Goal: Find specific page/section: Find specific page/section

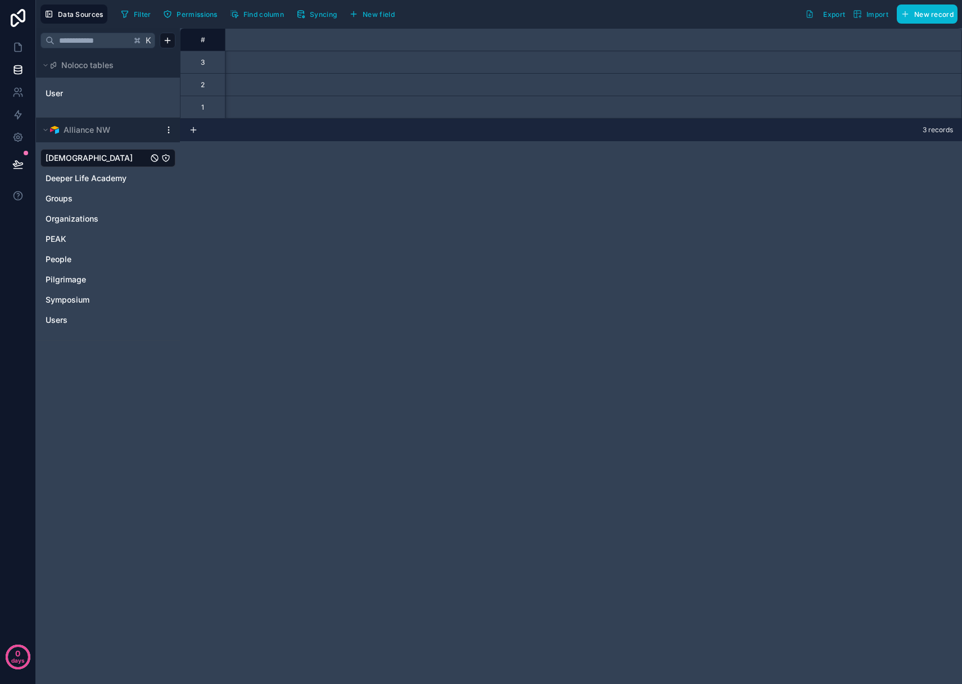
scroll to position [0, 1963]
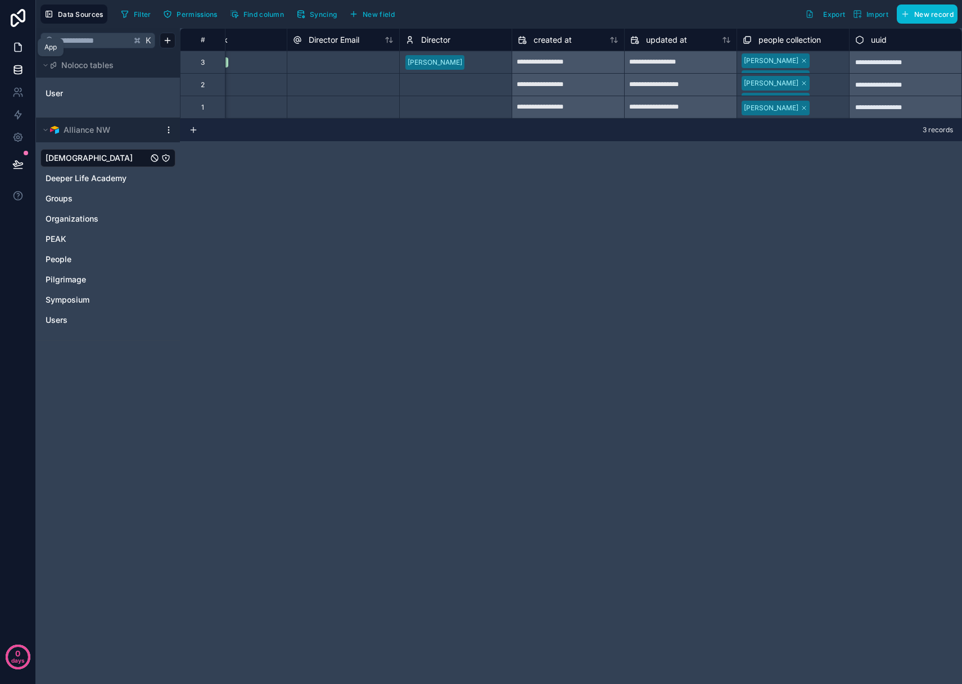
click at [17, 43] on icon at bounding box center [18, 47] width 7 height 8
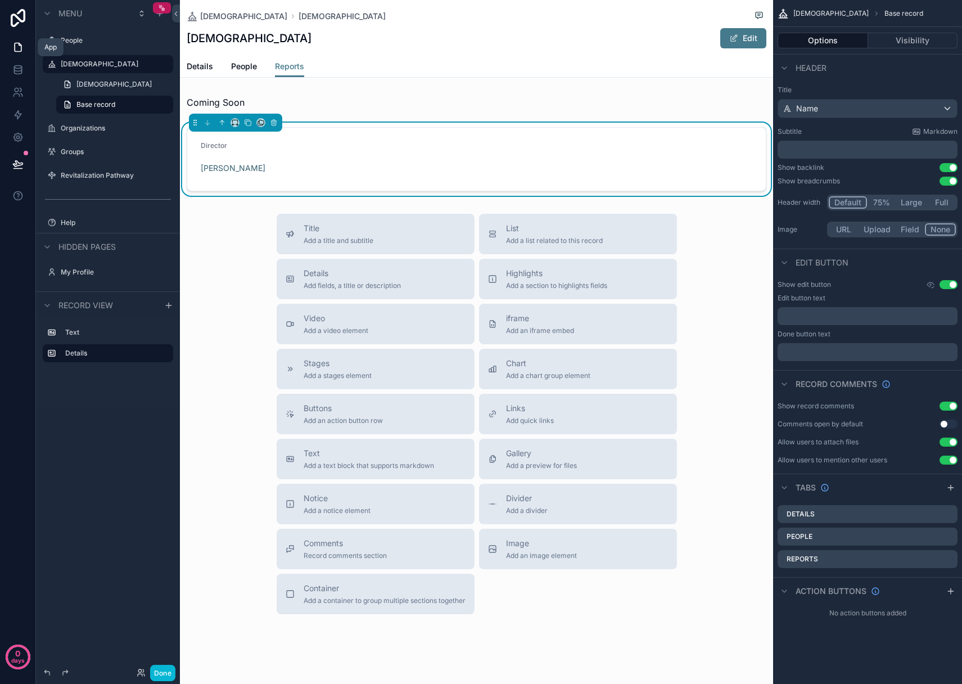
click at [17, 46] on icon at bounding box center [17, 47] width 11 height 11
click at [160, 668] on button "Done" at bounding box center [162, 673] width 25 height 16
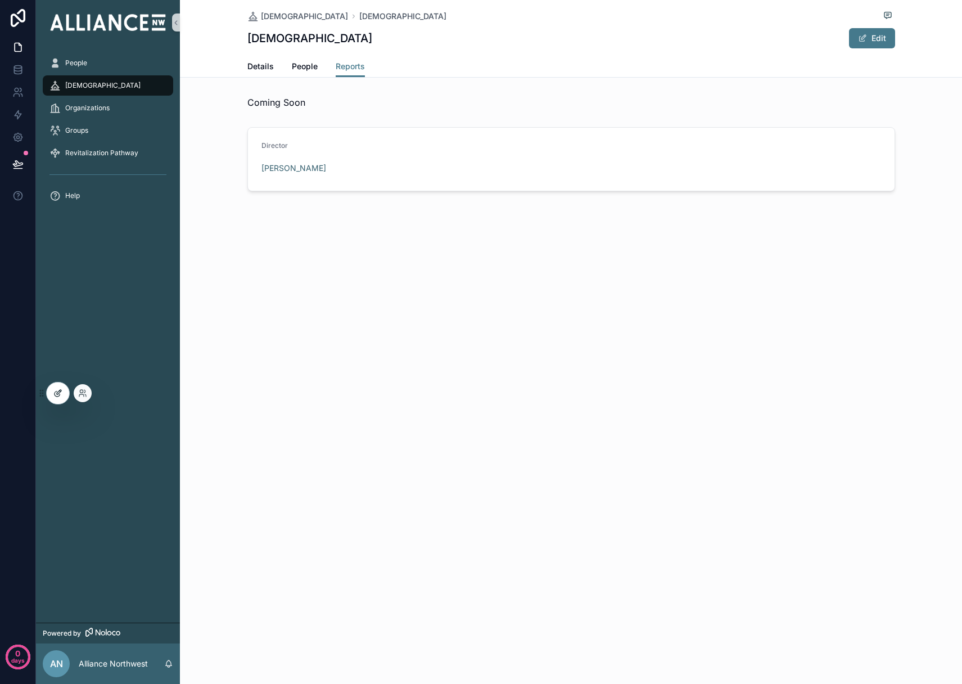
click at [58, 392] on icon at bounding box center [57, 393] width 9 height 9
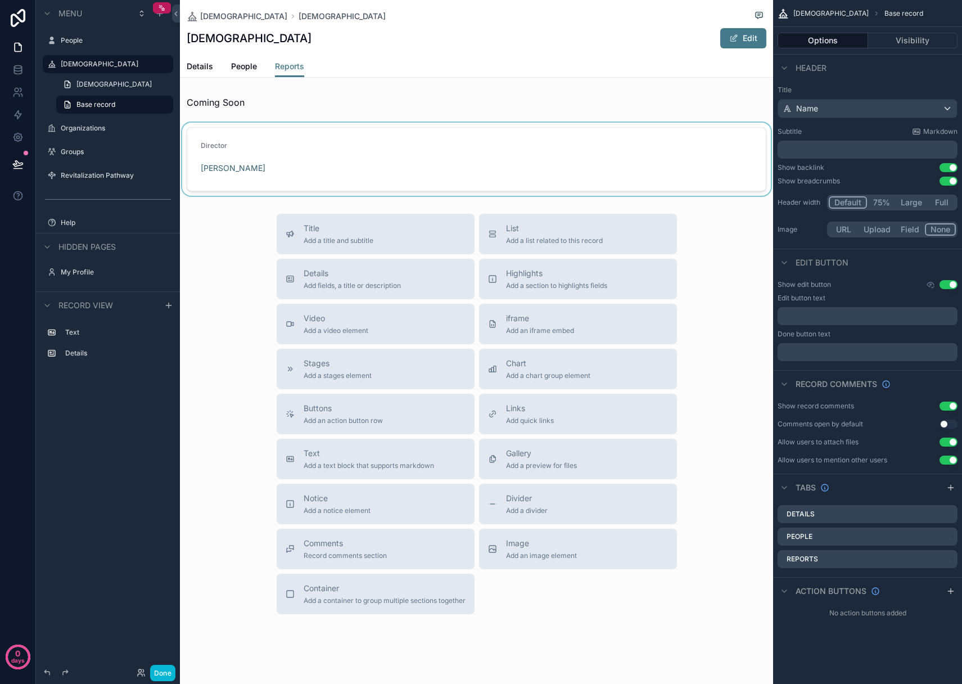
click at [291, 168] on div "scrollable content" at bounding box center [476, 159] width 593 height 73
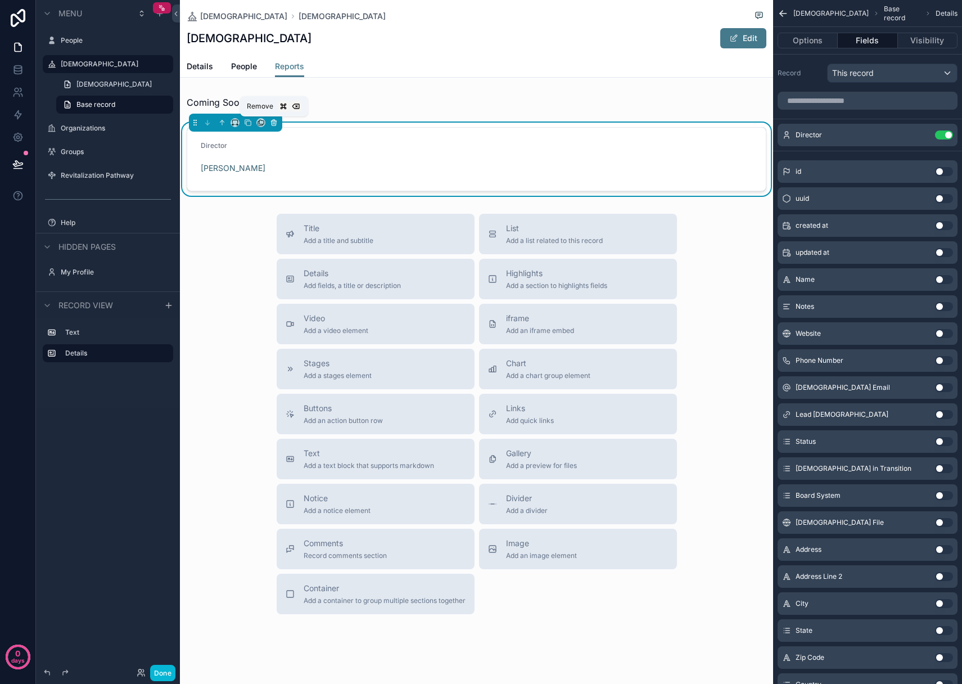
click at [272, 119] on icon "scrollable content" at bounding box center [274, 123] width 8 height 8
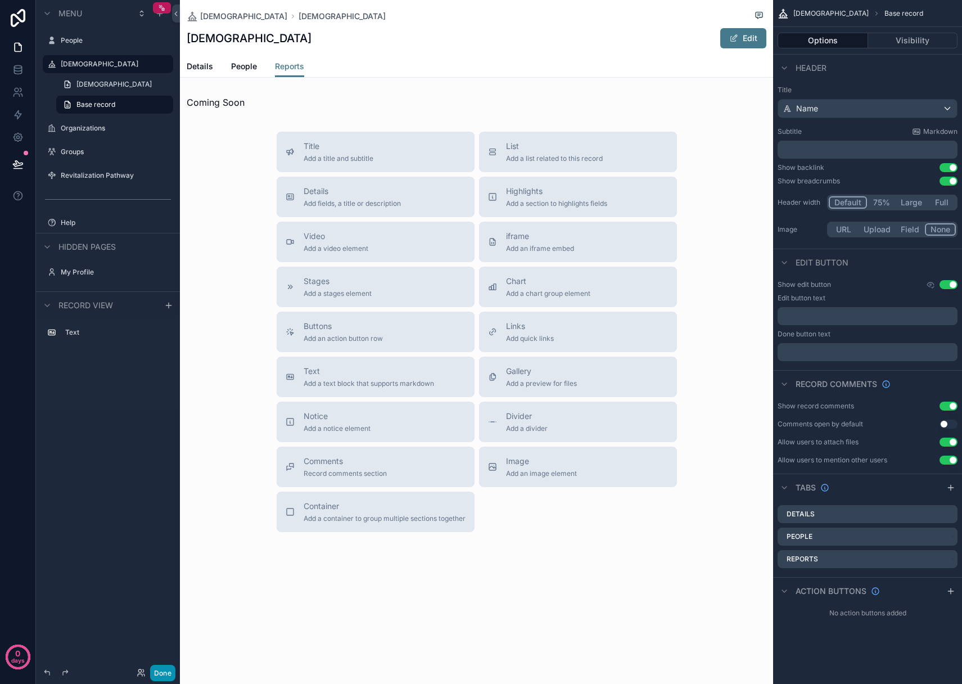
click at [162, 673] on button "Done" at bounding box center [162, 673] width 25 height 16
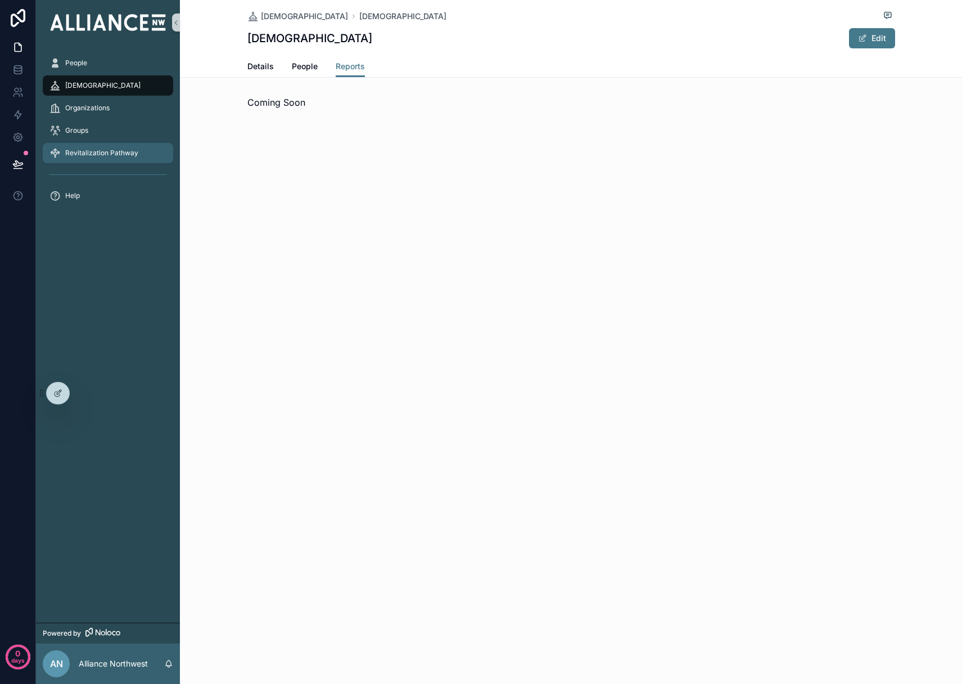
click at [71, 153] on span "Revitalization Pathway" at bounding box center [101, 152] width 73 height 9
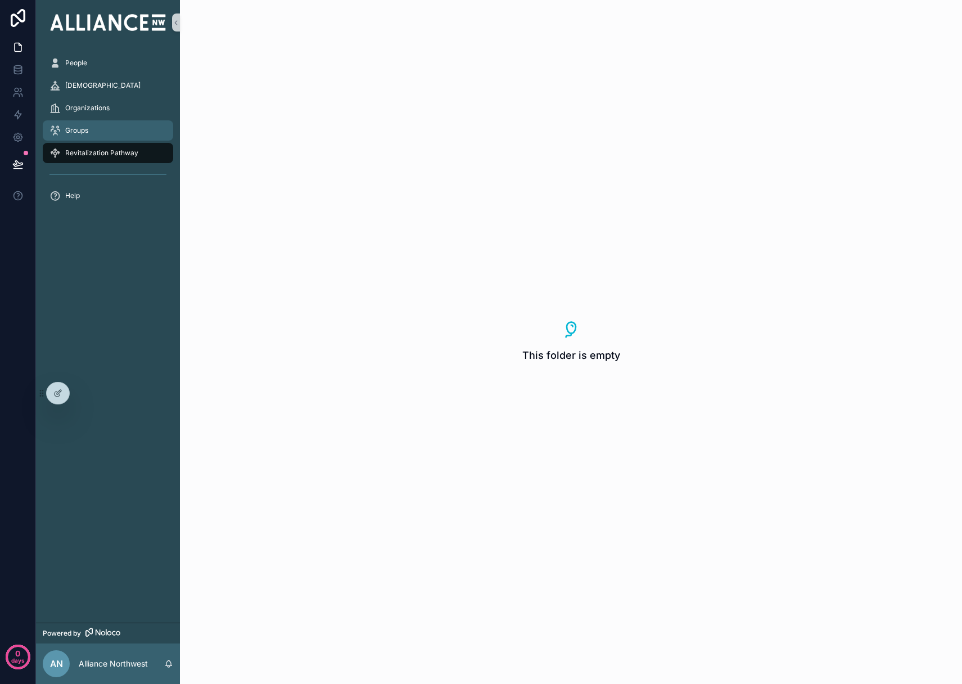
click at [71, 130] on span "Groups" at bounding box center [76, 130] width 23 height 9
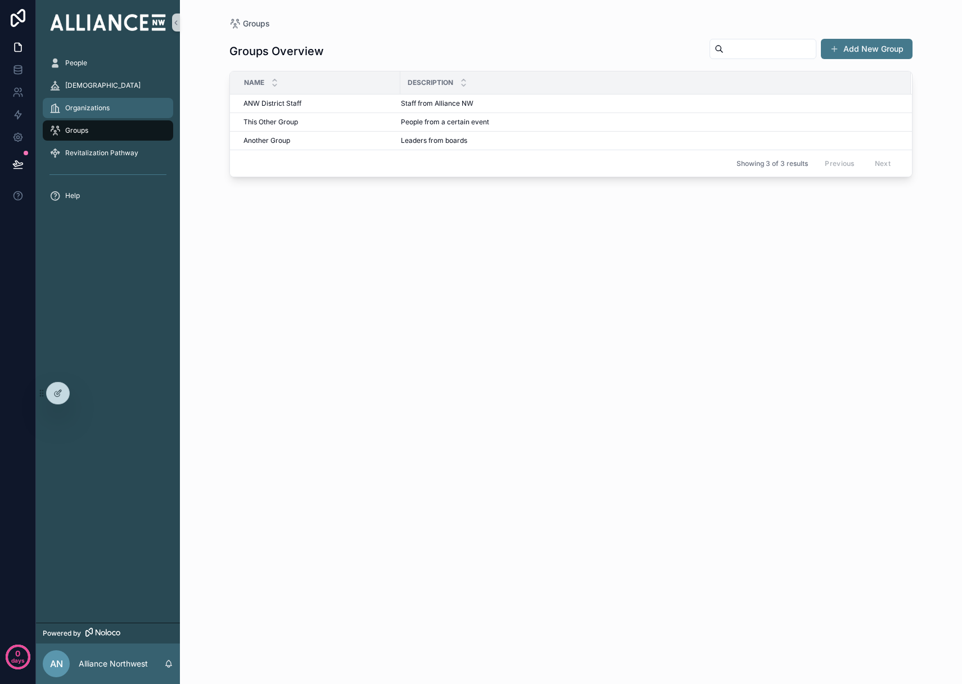
click at [75, 105] on span "Organizations" at bounding box center [87, 107] width 44 height 9
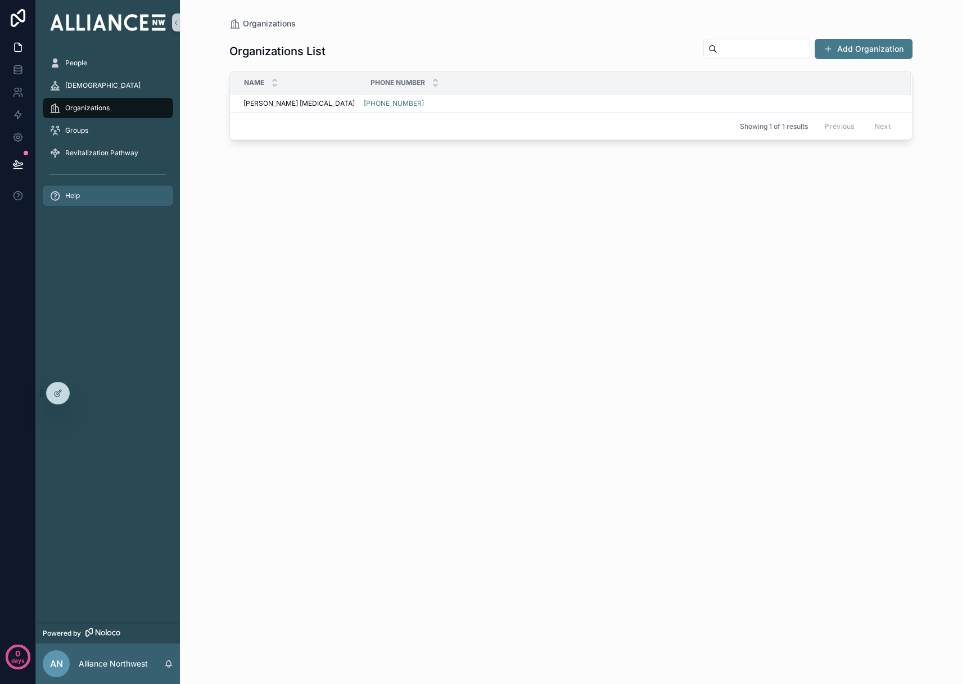
click at [73, 196] on span "Help" at bounding box center [72, 195] width 15 height 9
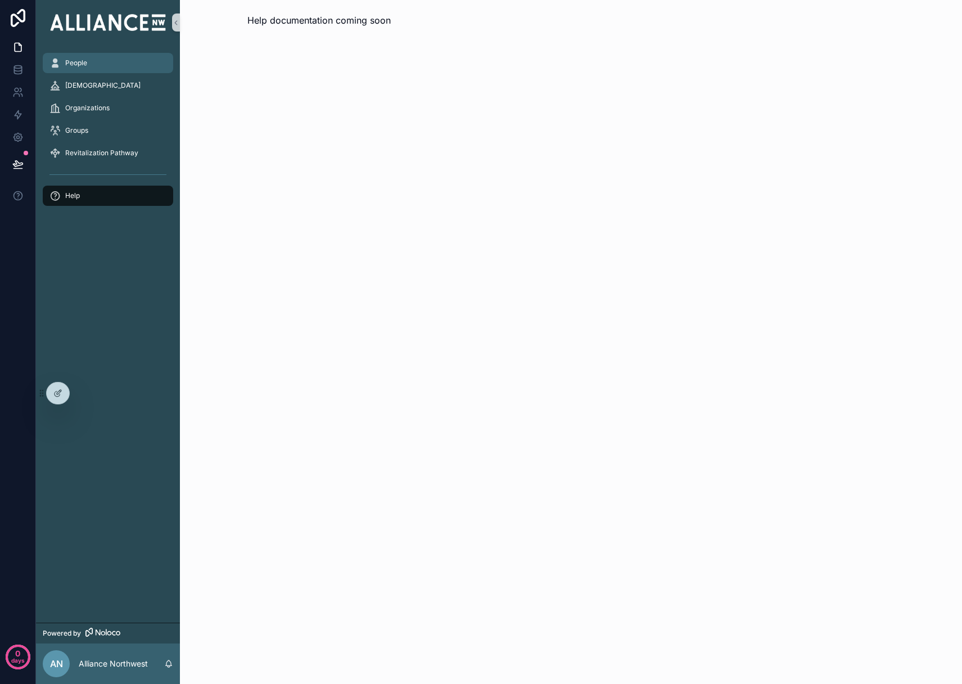
click at [78, 64] on span "People" at bounding box center [76, 62] width 22 height 9
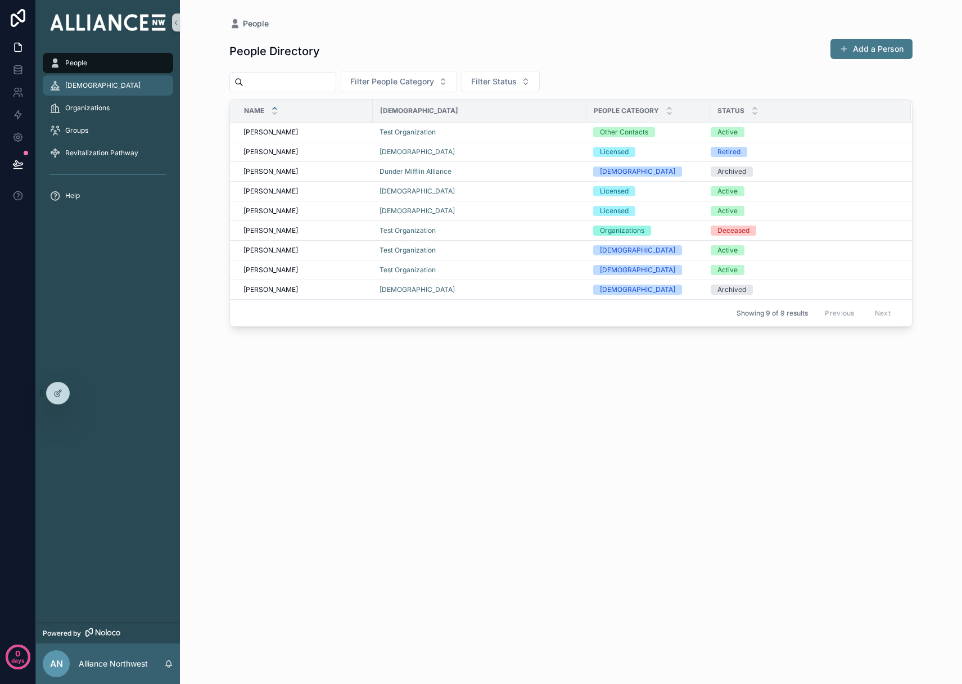
click at [103, 86] on div "[DEMOGRAPHIC_DATA]" at bounding box center [107, 85] width 117 height 18
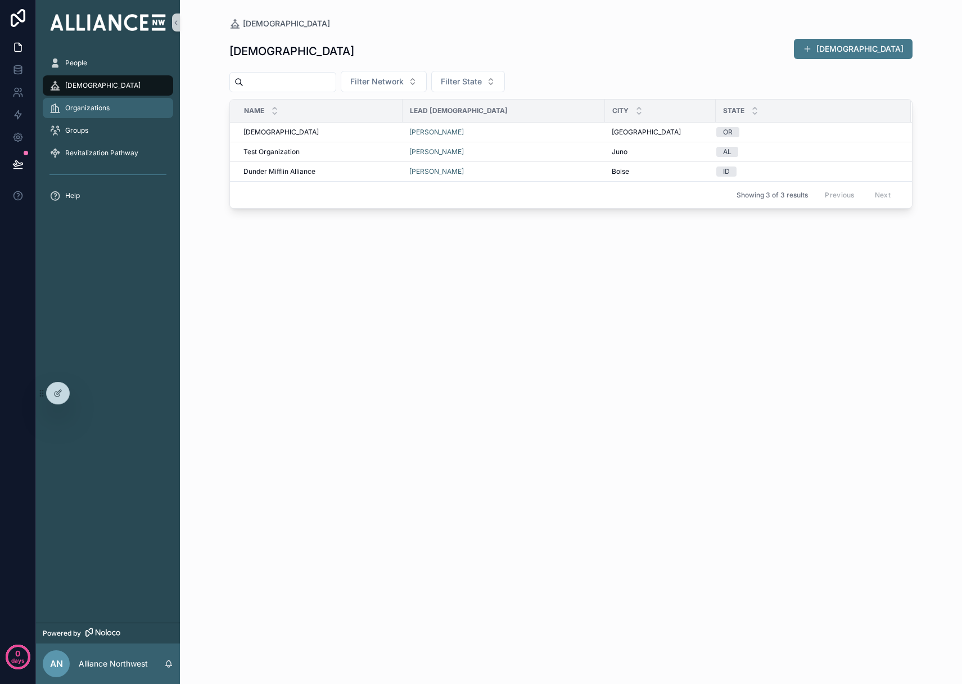
click at [83, 109] on span "Organizations" at bounding box center [87, 107] width 44 height 9
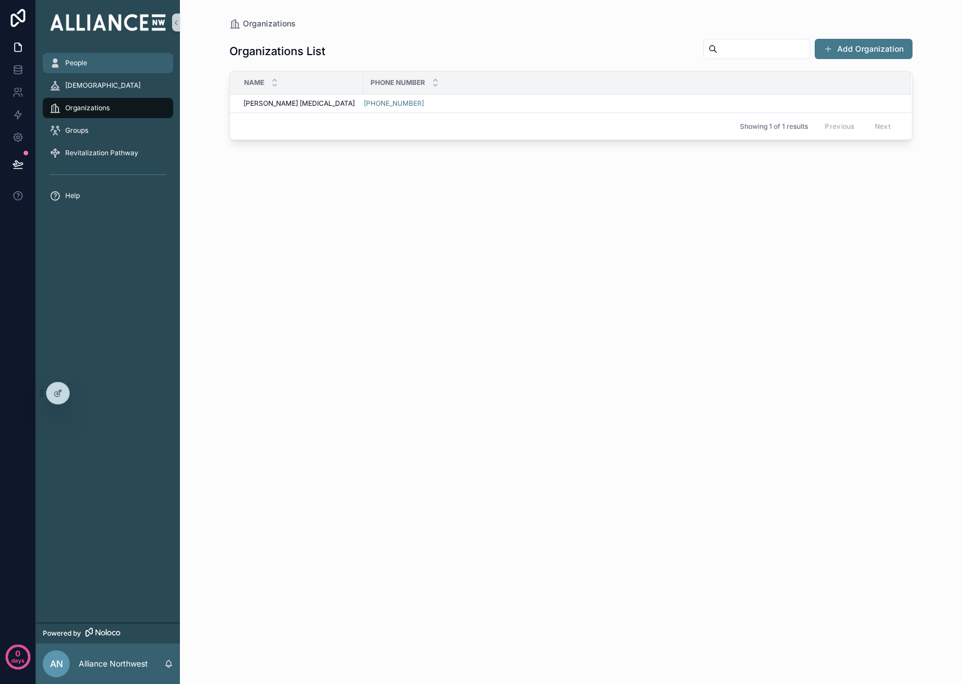
click at [80, 62] on span "People" at bounding box center [76, 62] width 22 height 9
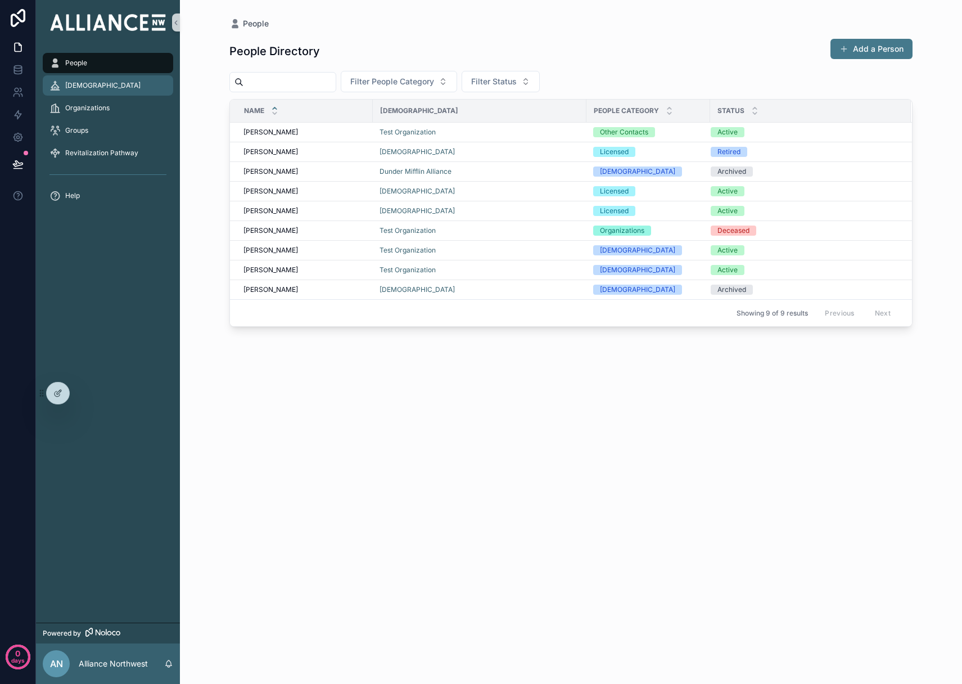
click at [82, 85] on span "[DEMOGRAPHIC_DATA]" at bounding box center [102, 85] width 75 height 9
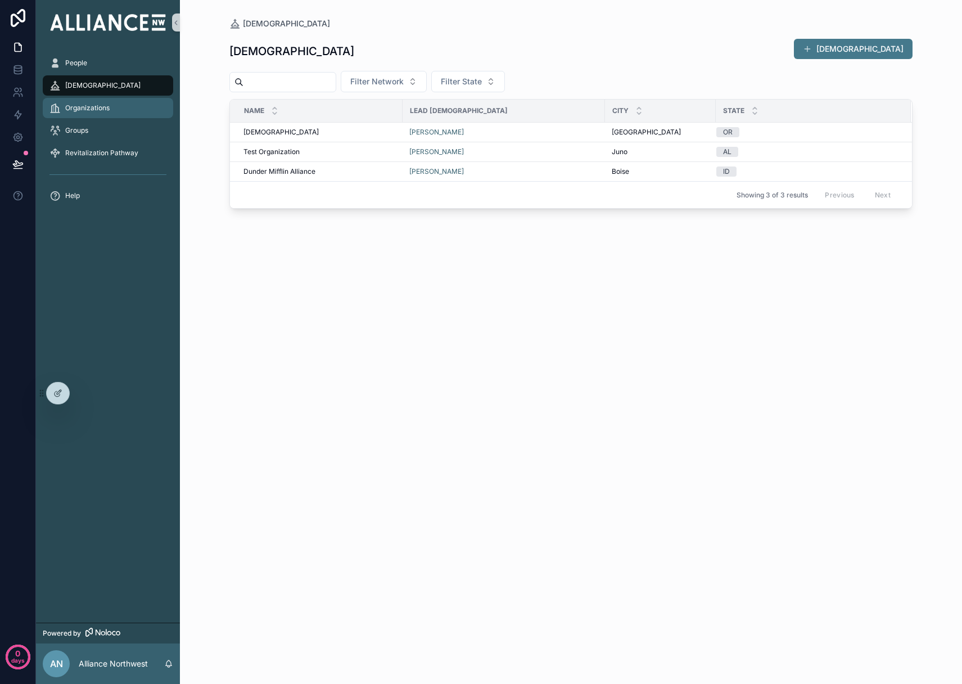
click at [83, 108] on span "Organizations" at bounding box center [87, 107] width 44 height 9
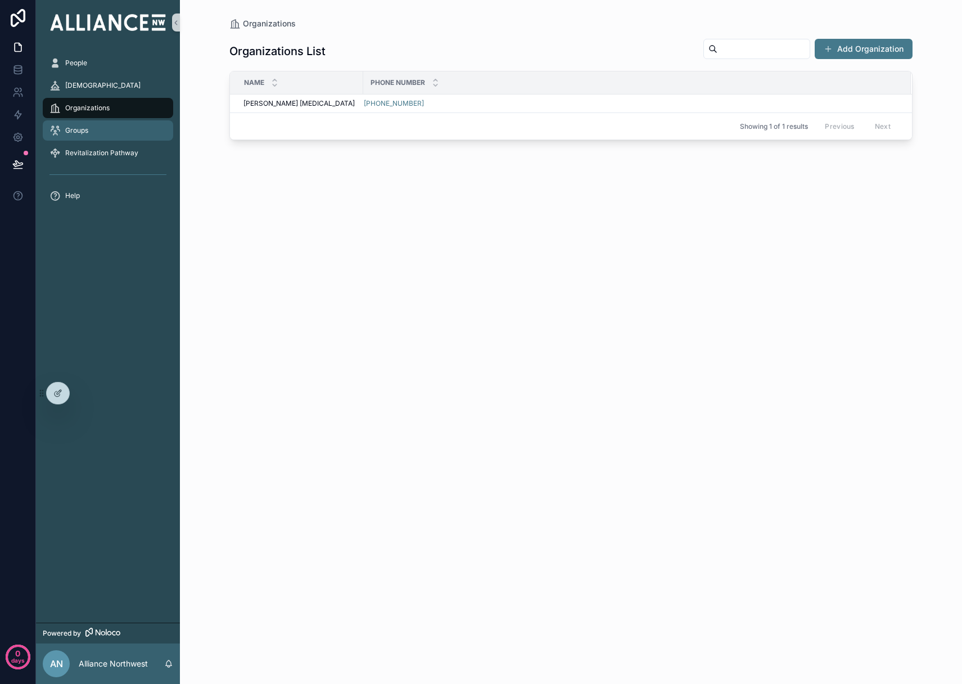
click at [85, 133] on span "Groups" at bounding box center [76, 130] width 23 height 9
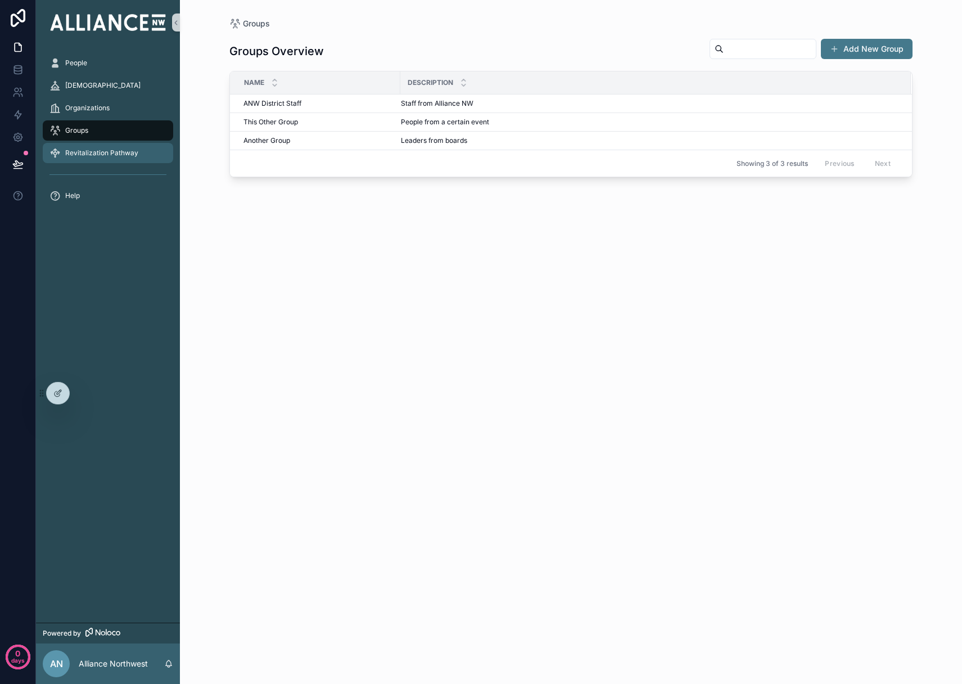
click at [89, 154] on span "Revitalization Pathway" at bounding box center [101, 152] width 73 height 9
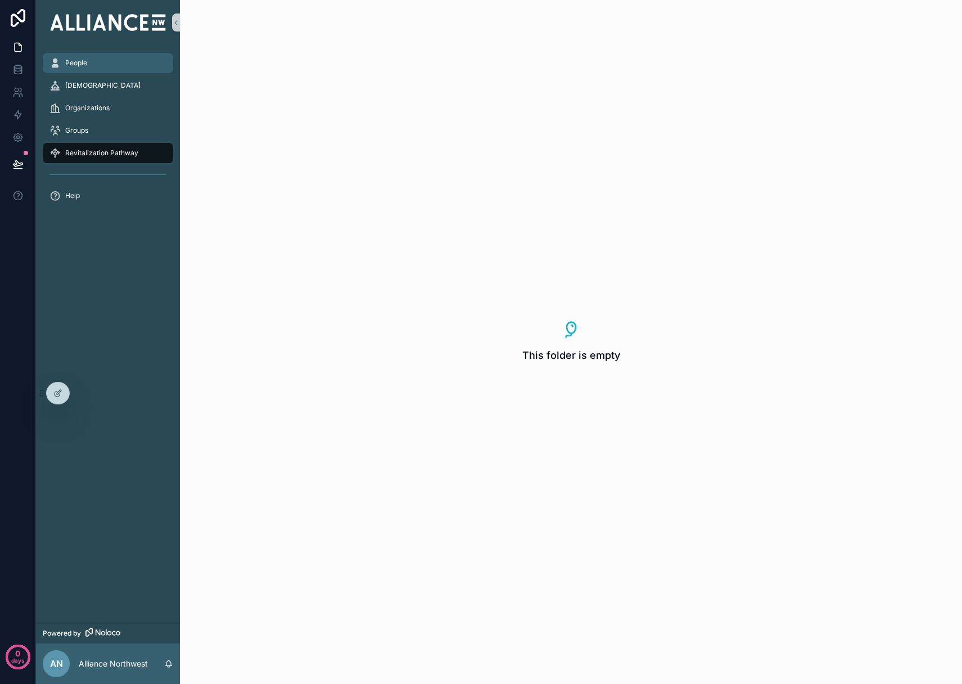
click at [80, 67] on span "People" at bounding box center [76, 62] width 22 height 9
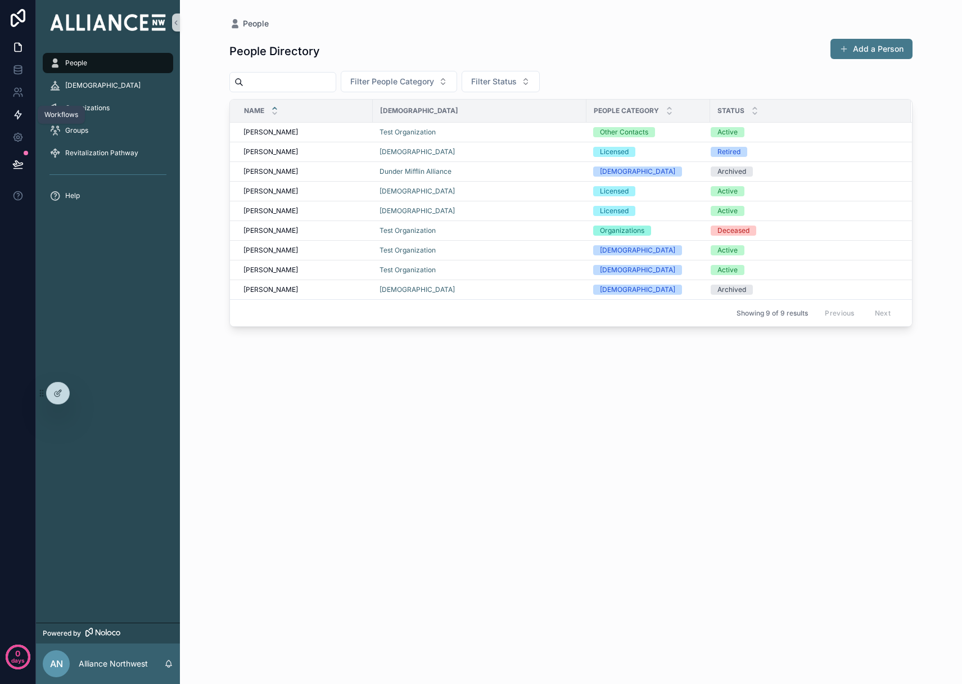
click at [18, 116] on icon at bounding box center [17, 114] width 11 height 11
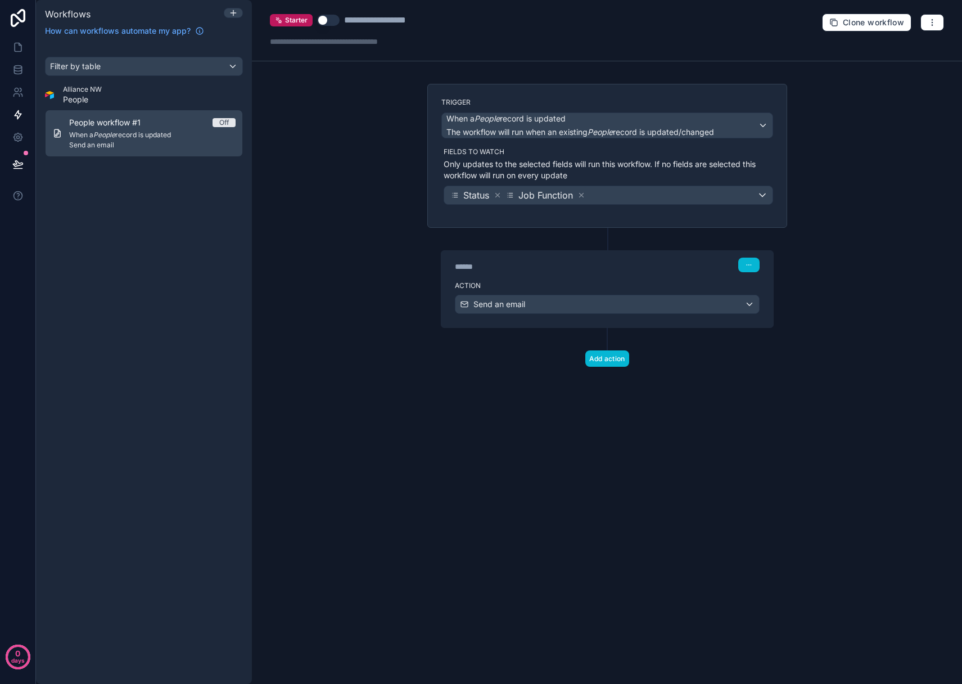
click at [150, 222] on div "Filter by table Alliance NW People People workflow #1 Off When a People record …" at bounding box center [144, 363] width 216 height 641
click at [171, 64] on div "Filter by table" at bounding box center [144, 66] width 197 height 18
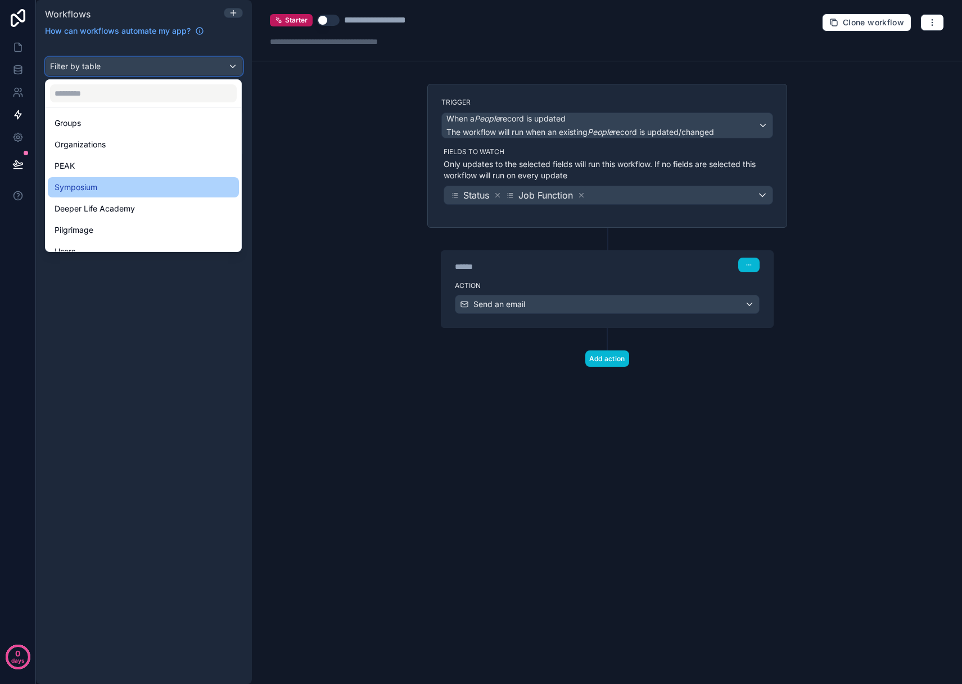
scroll to position [114, 0]
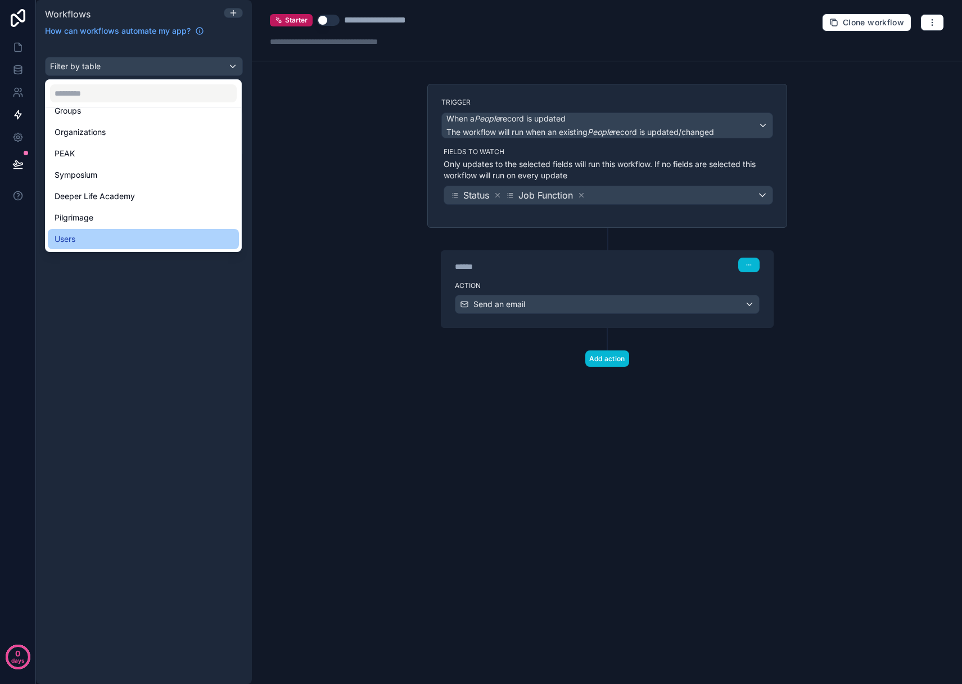
click at [98, 239] on div "Users" at bounding box center [144, 238] width 178 height 13
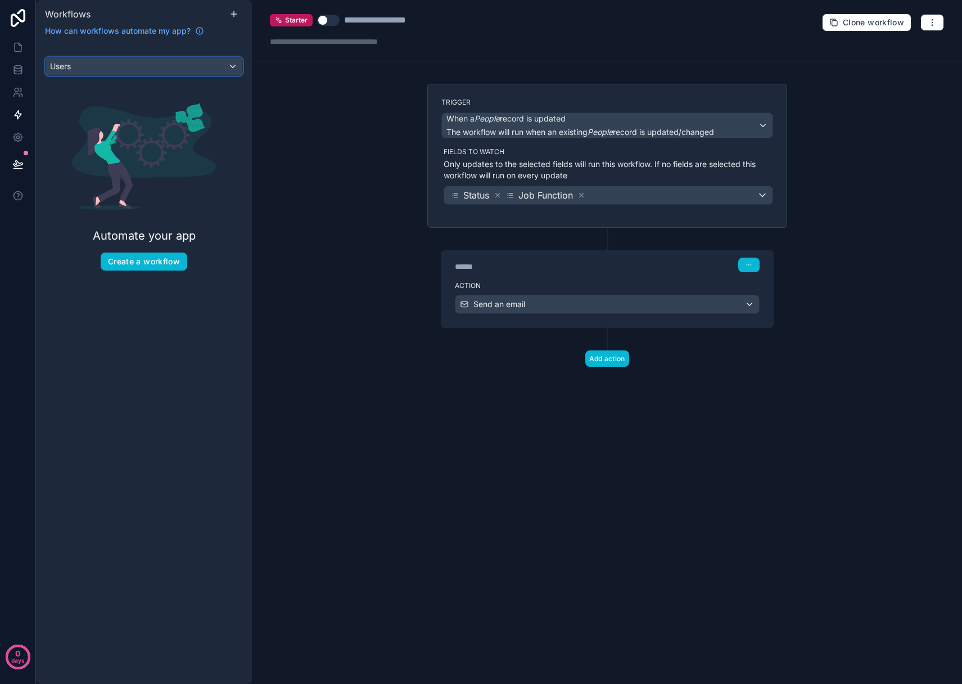
click at [184, 69] on div "Users" at bounding box center [144, 66] width 197 height 18
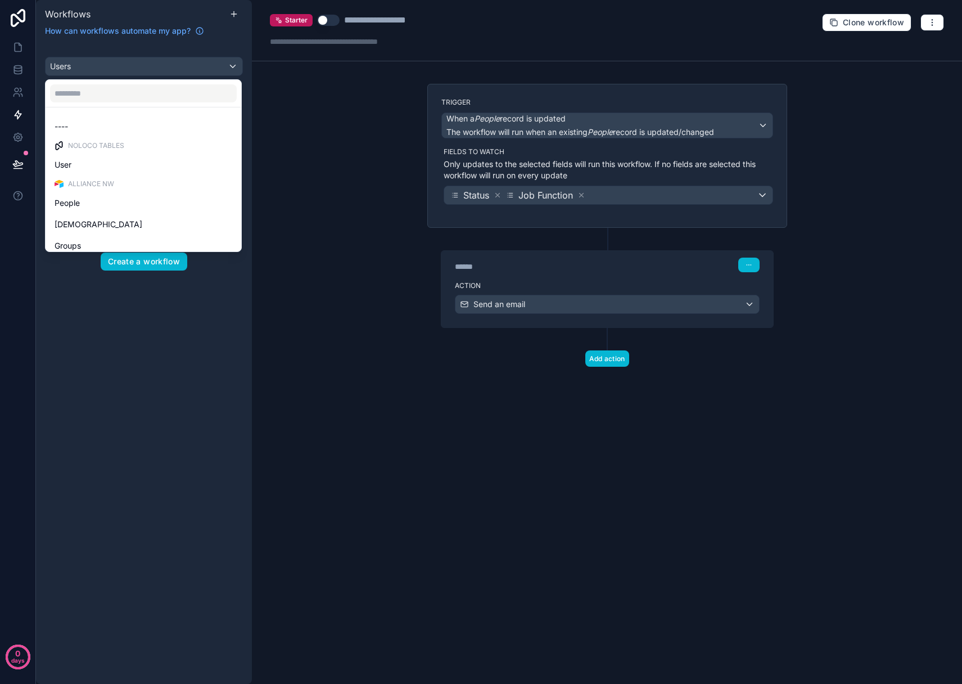
click at [123, 139] on div "Noloco tables" at bounding box center [143, 146] width 191 height 16
click at [74, 166] on div "User" at bounding box center [144, 164] width 178 height 13
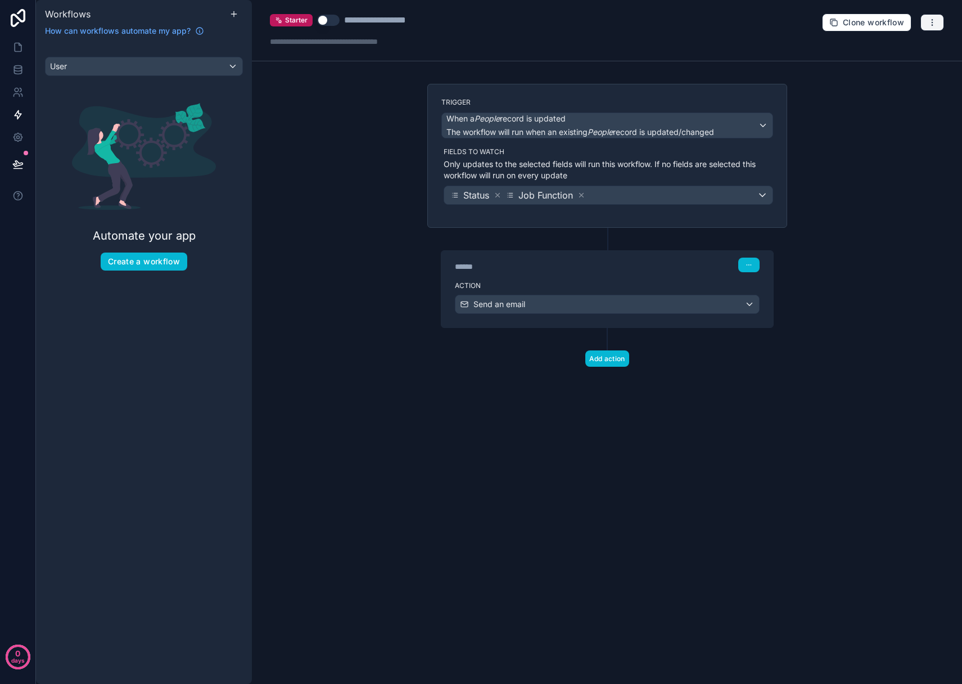
click at [940, 19] on button "button" at bounding box center [933, 22] width 24 height 17
click at [903, 84] on span "Delete workflow" at bounding box center [903, 84] width 54 height 9
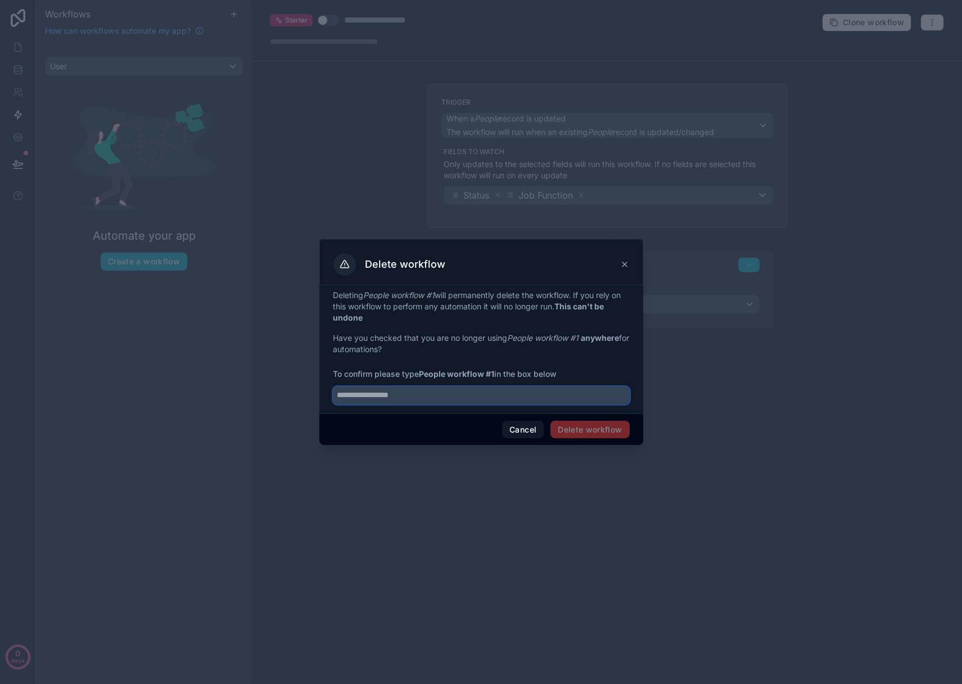
click at [522, 400] on input "text" at bounding box center [481, 395] width 297 height 18
type input "**********"
click at [611, 434] on button "Delete workflow" at bounding box center [590, 430] width 79 height 18
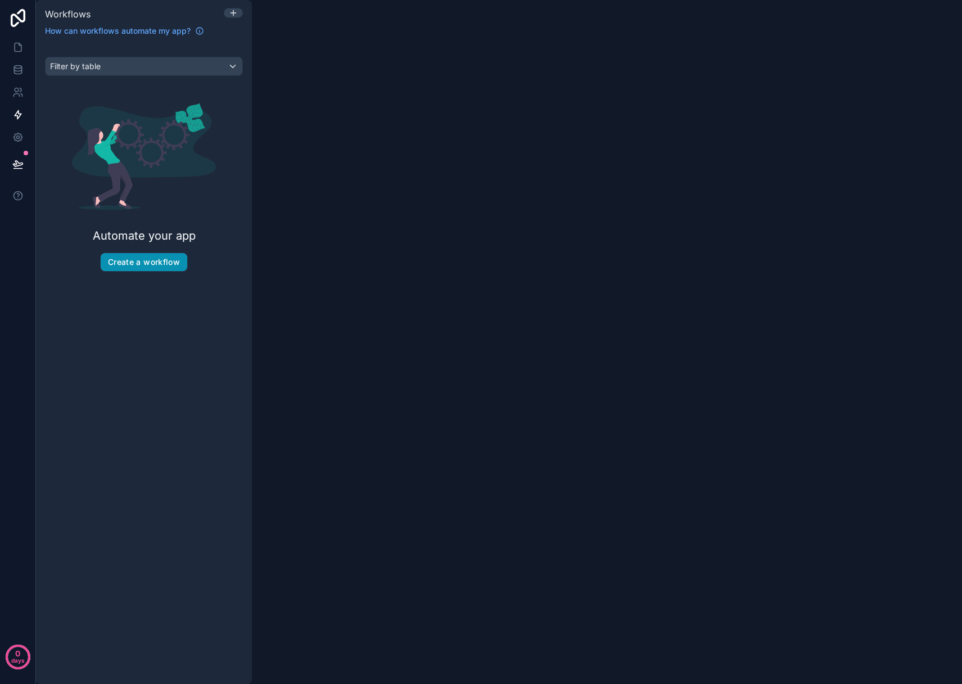
click at [157, 264] on button "Create a workflow" at bounding box center [144, 262] width 87 height 18
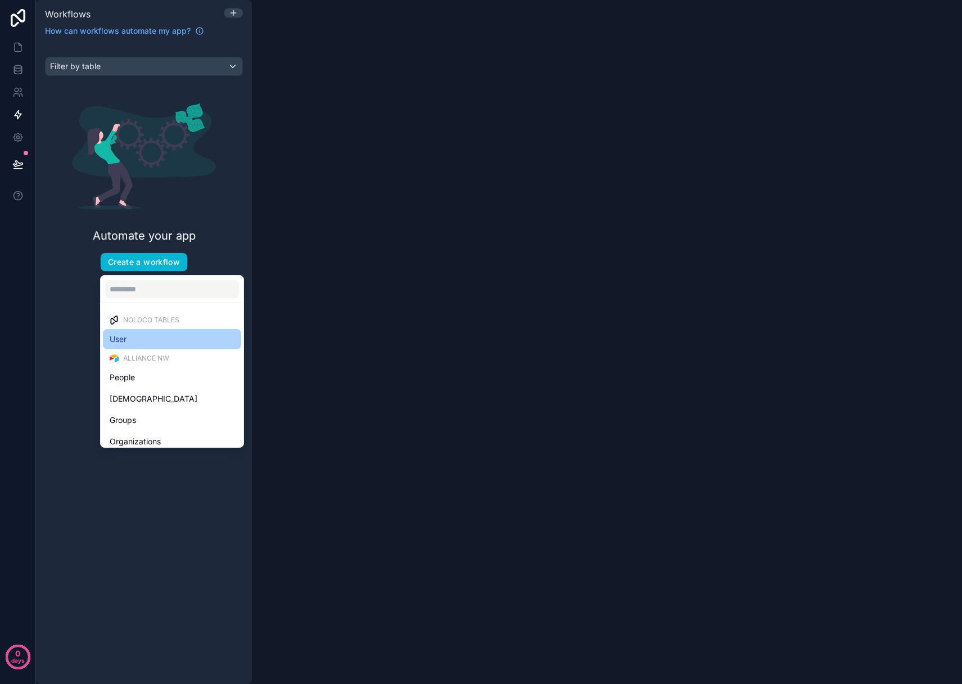
click at [130, 339] on div "User" at bounding box center [172, 338] width 125 height 13
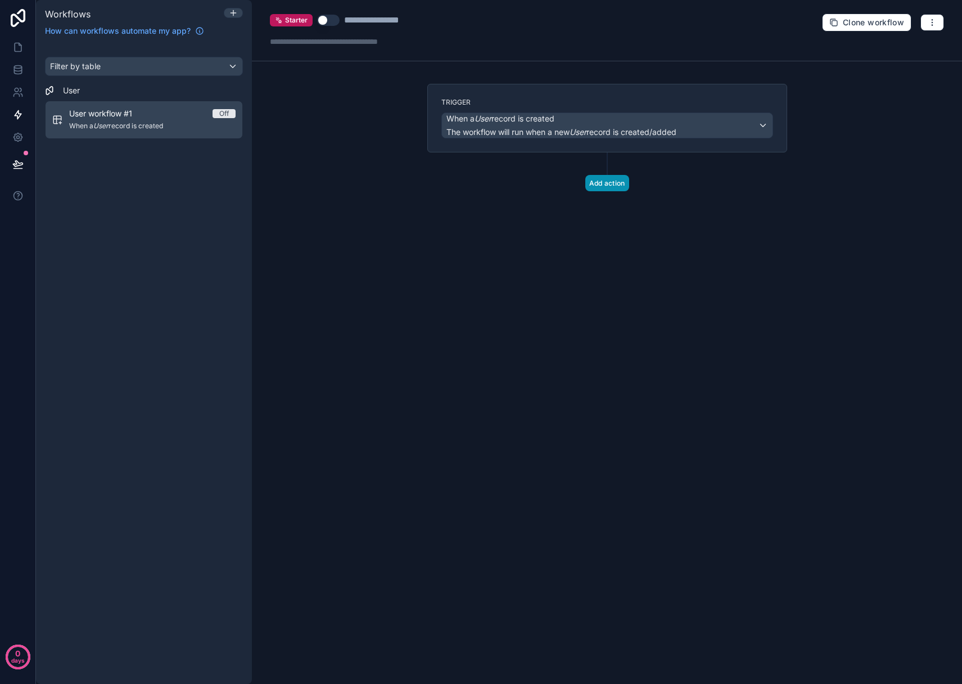
click at [611, 184] on button "Add action" at bounding box center [607, 183] width 44 height 16
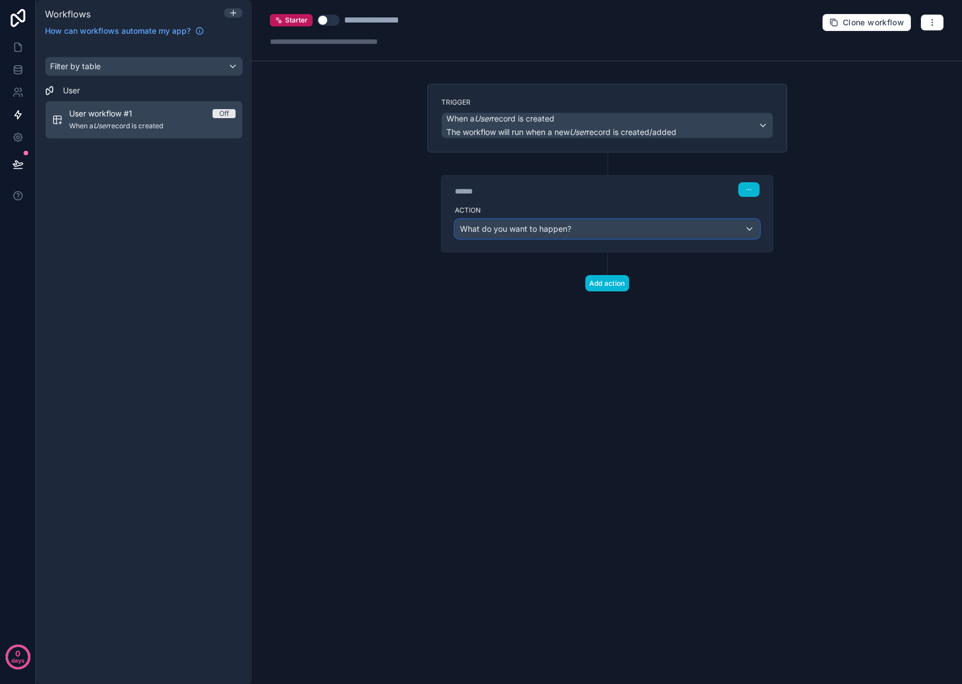
click at [610, 229] on div "What do you want to happen?" at bounding box center [608, 229] width 304 height 18
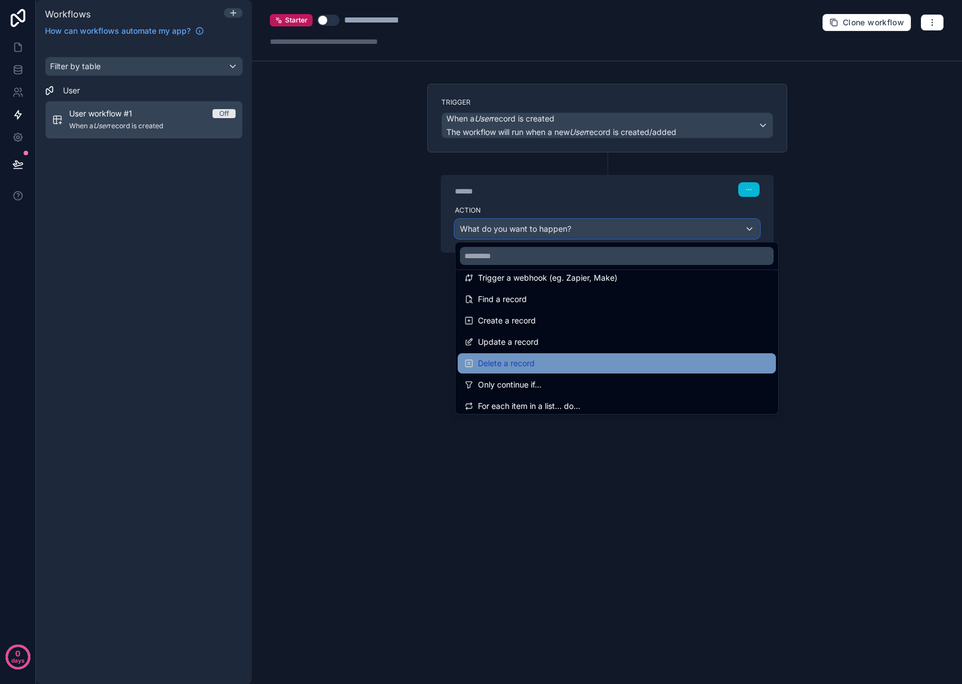
scroll to position [52, 0]
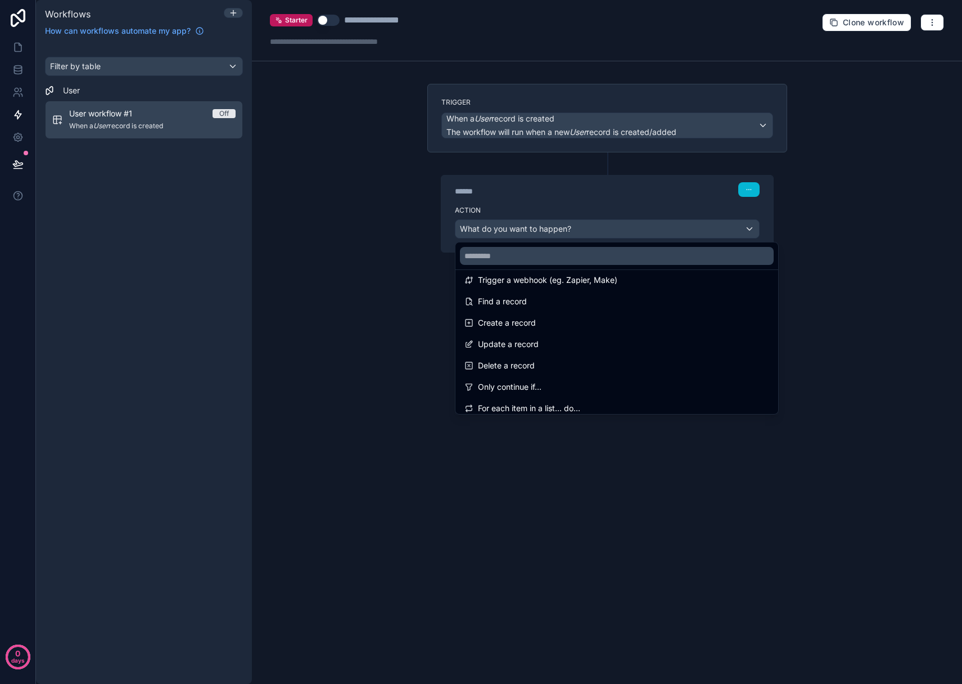
click at [337, 179] on div at bounding box center [481, 342] width 962 height 684
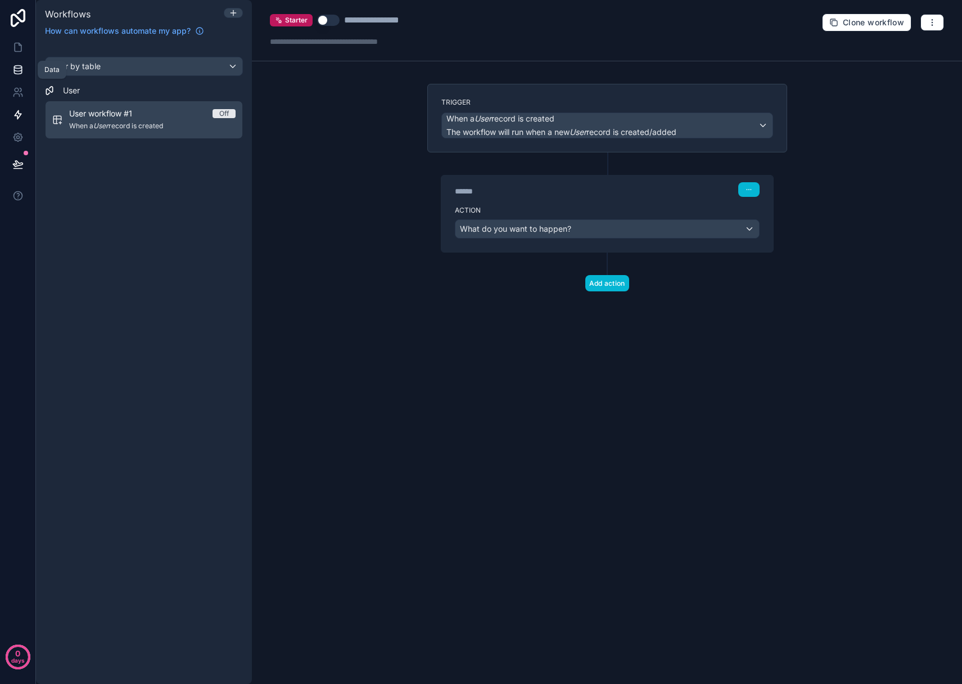
click at [20, 70] on icon at bounding box center [17, 69] width 11 height 11
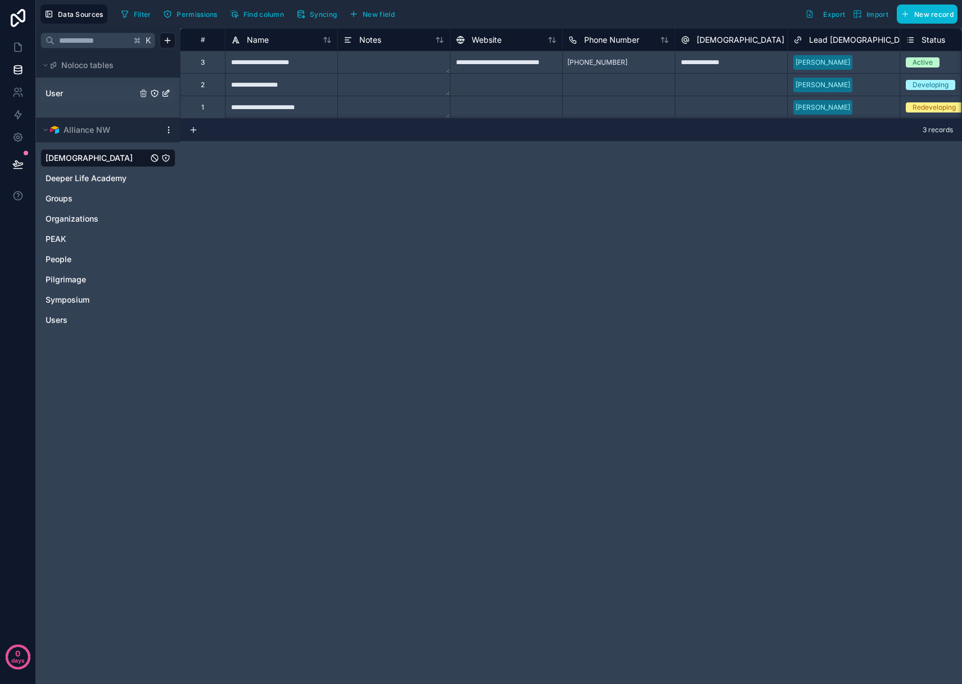
click at [69, 92] on link "User" at bounding box center [91, 93] width 91 height 11
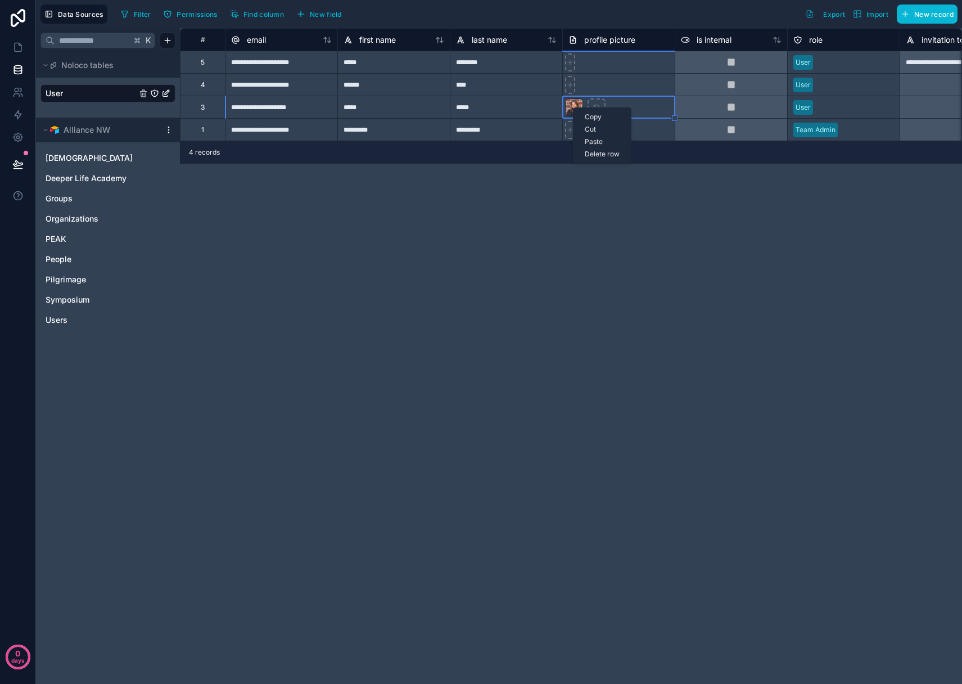
click at [531, 230] on div "**********" at bounding box center [571, 356] width 782 height 656
click at [572, 107] on div at bounding box center [574, 107] width 18 height 18
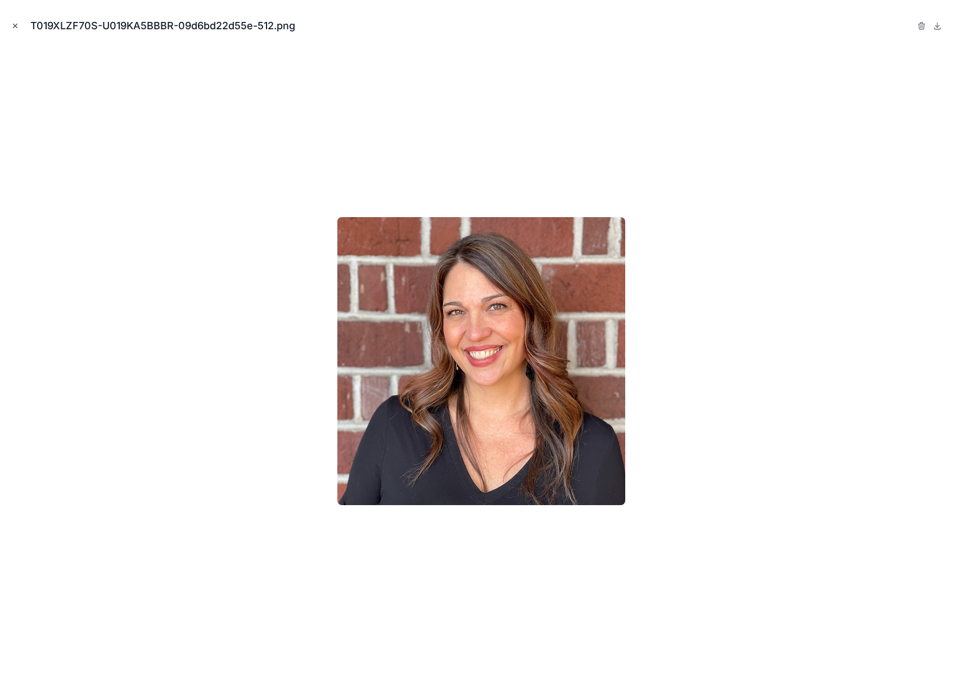
click at [15, 25] on icon "Close modal" at bounding box center [15, 26] width 8 height 8
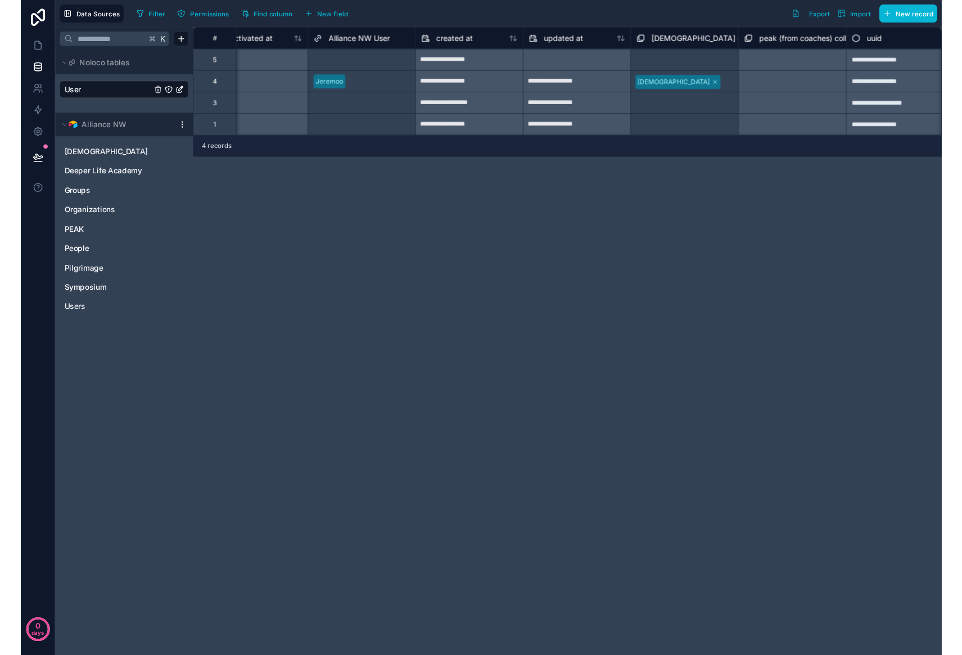
scroll to position [0, 1063]
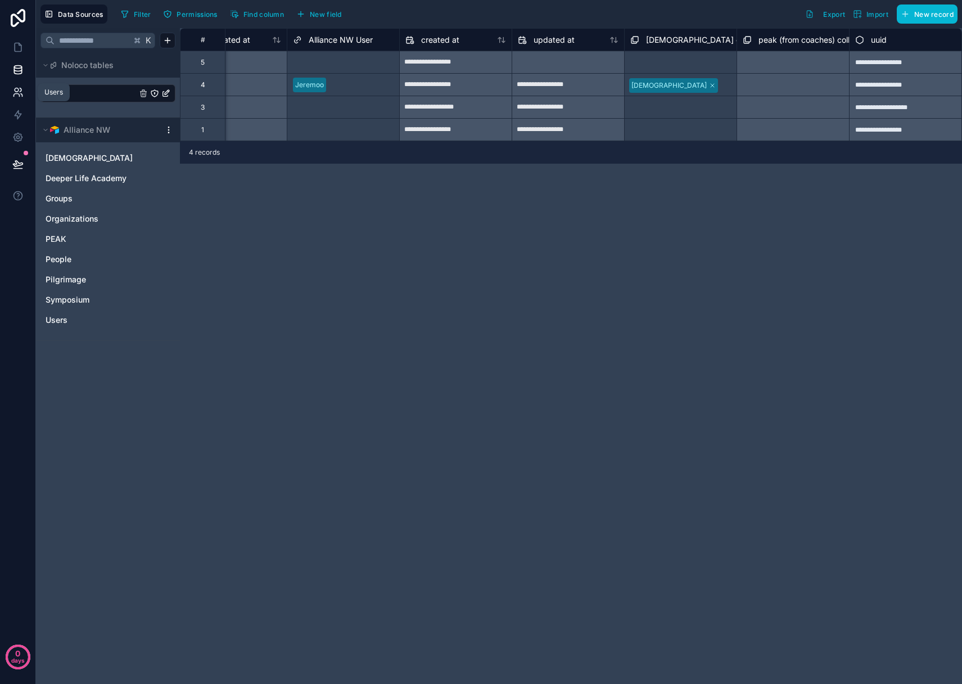
click at [17, 95] on icon at bounding box center [17, 92] width 11 height 11
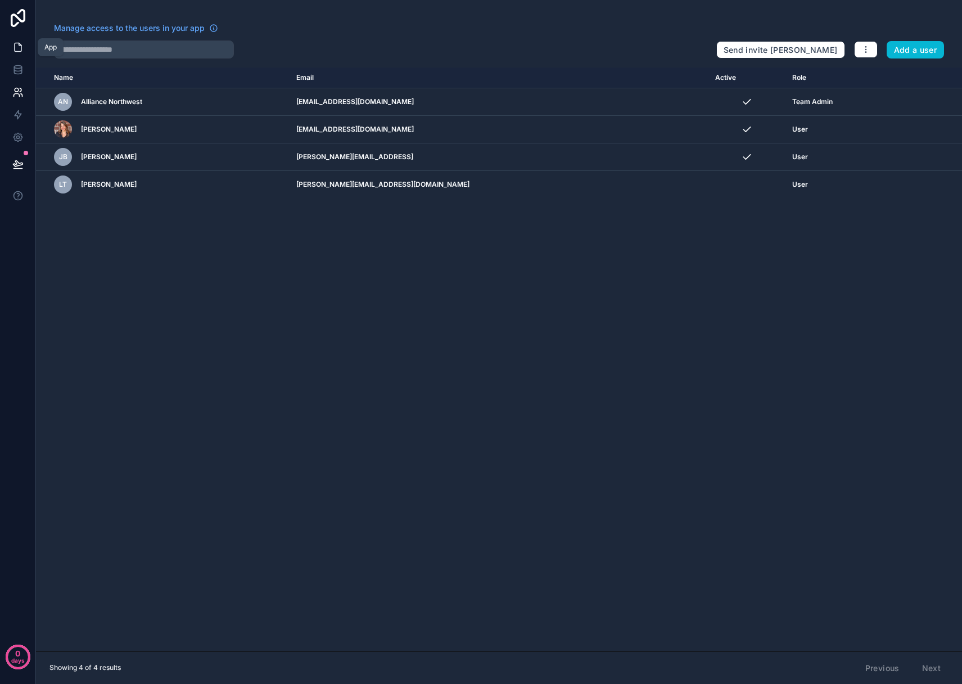
click at [17, 49] on icon at bounding box center [17, 47] width 11 height 11
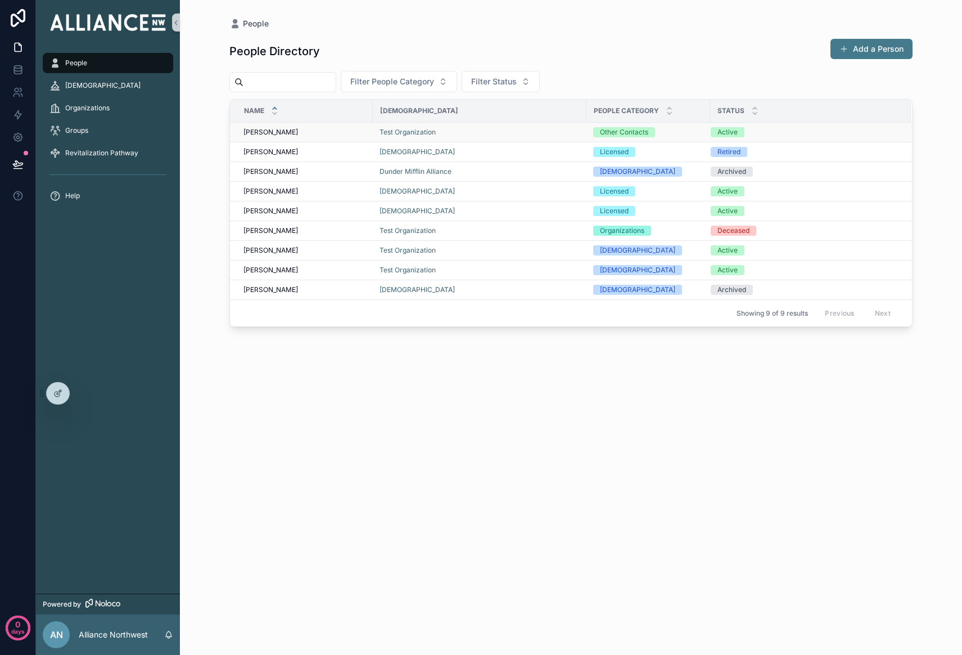
click at [289, 130] on div "[PERSON_NAME] [PERSON_NAME]" at bounding box center [305, 132] width 123 height 9
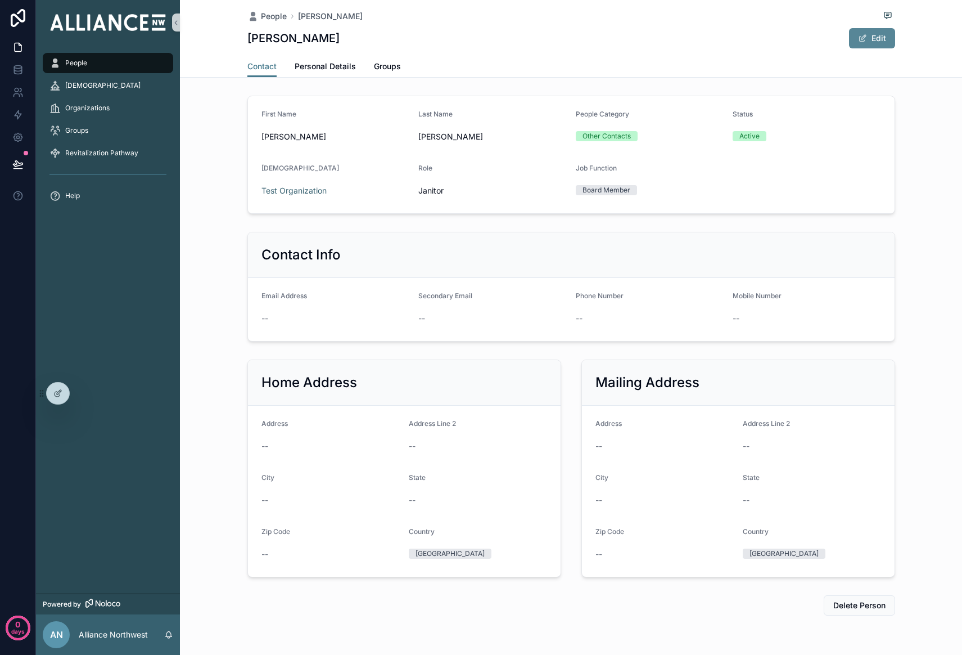
click at [873, 43] on button "Edit" at bounding box center [872, 38] width 46 height 20
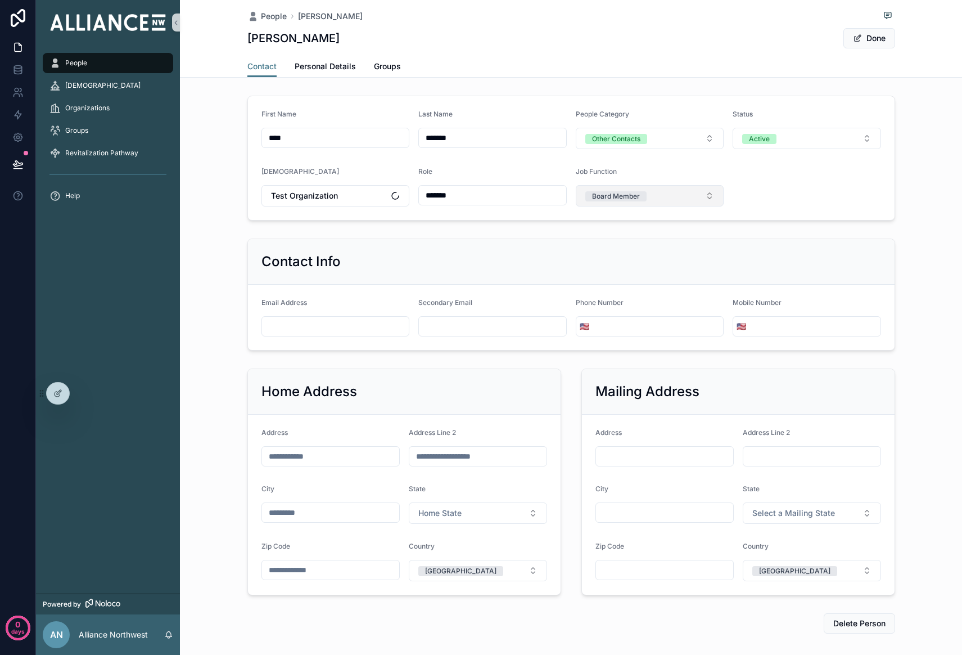
click at [709, 195] on button "Board Member" at bounding box center [650, 195] width 148 height 21
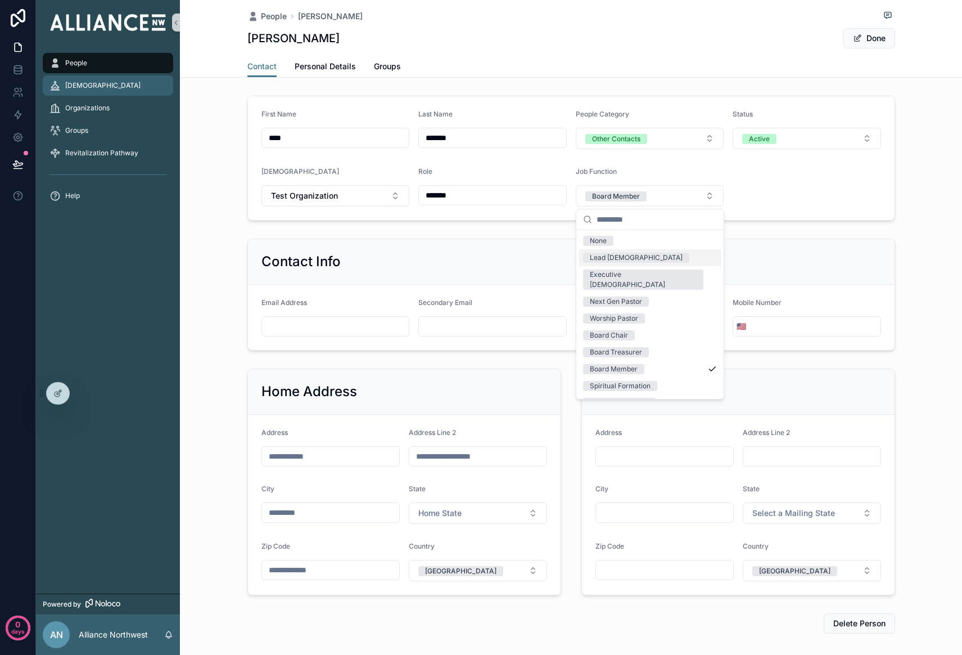
click at [91, 85] on span "[DEMOGRAPHIC_DATA]" at bounding box center [102, 85] width 75 height 9
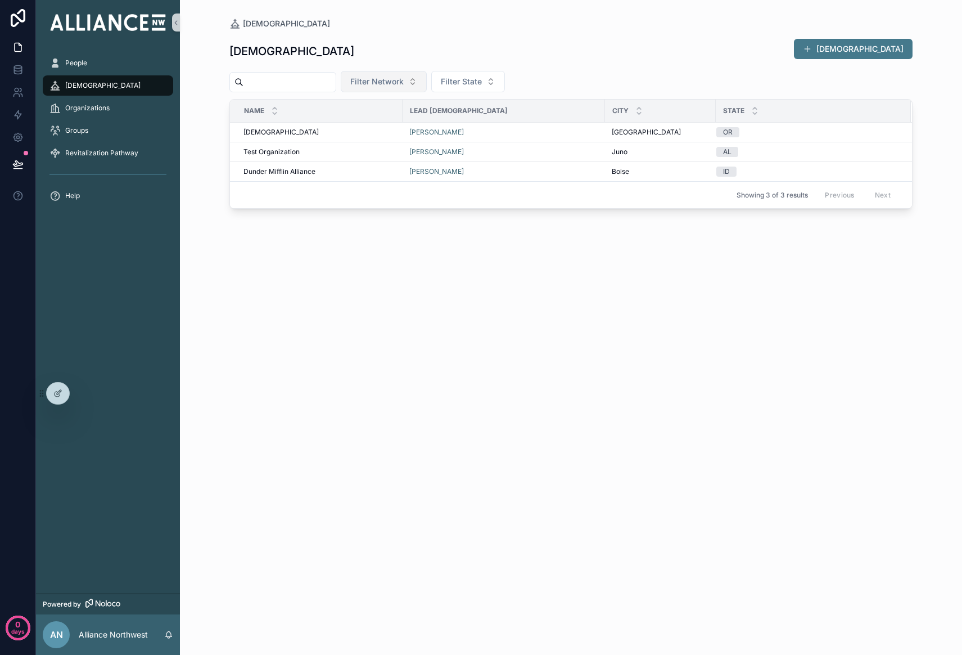
click at [394, 82] on span "Filter Network" at bounding box center [376, 81] width 53 height 11
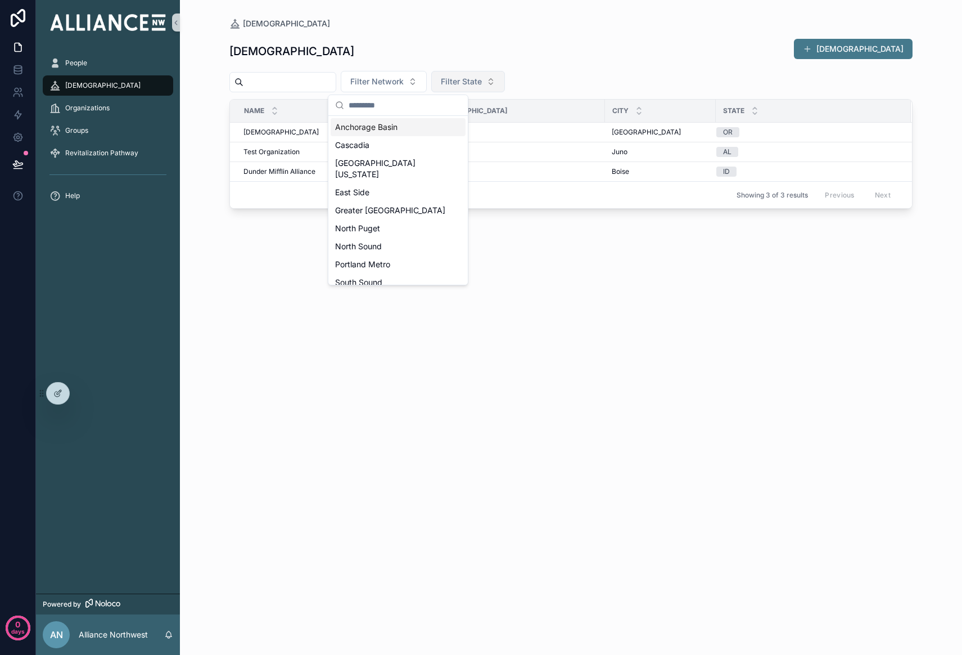
click at [498, 82] on button "Filter State" at bounding box center [468, 81] width 74 height 21
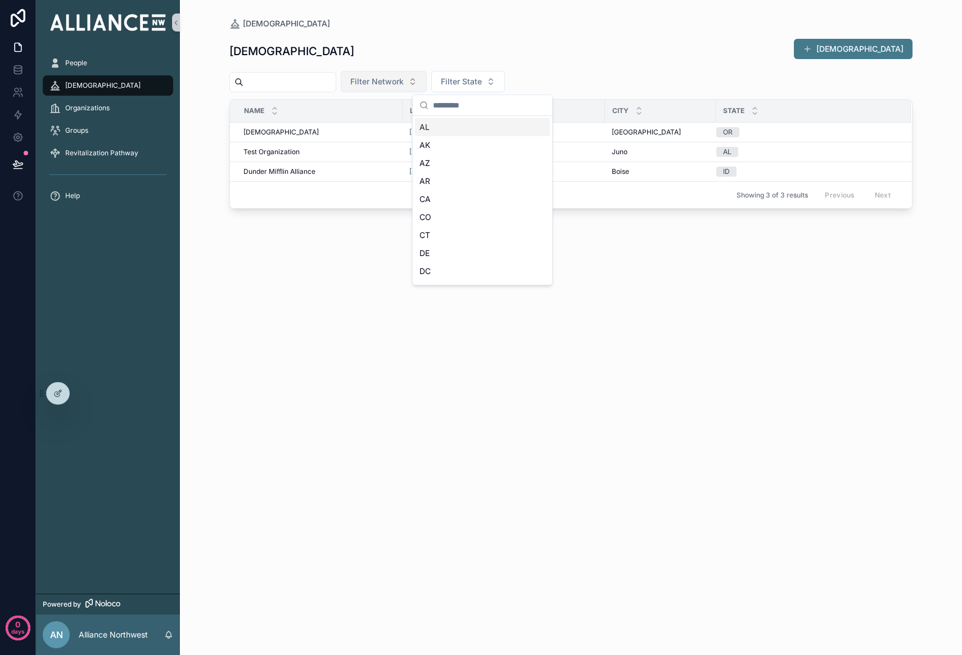
click at [398, 85] on span "Filter Network" at bounding box center [376, 81] width 53 height 11
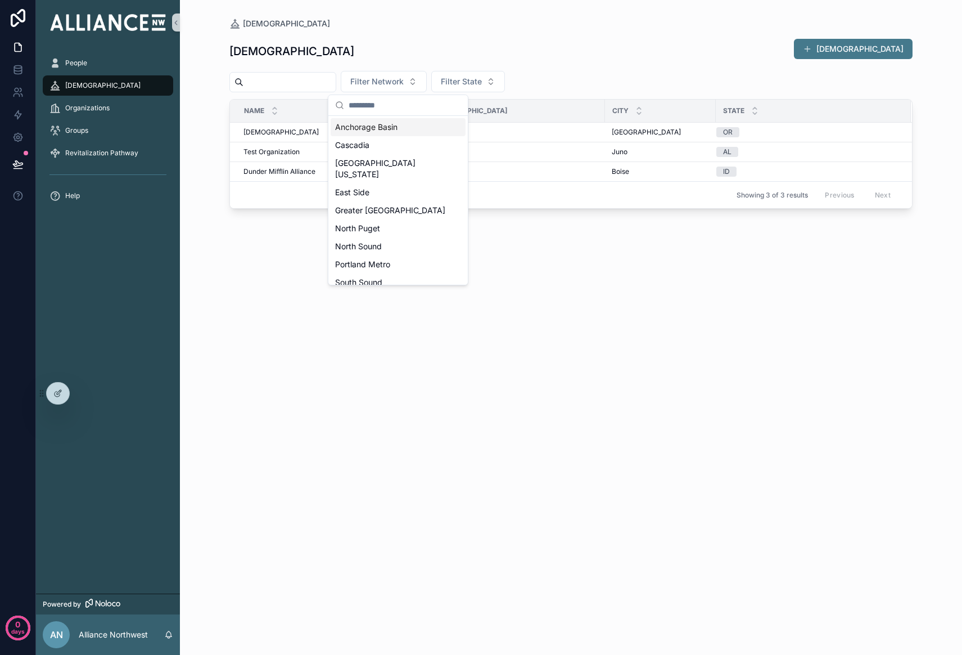
click at [264, 251] on div "[DEMOGRAPHIC_DATA] Add New [DEMOGRAPHIC_DATA] Filter Network Filter State Name …" at bounding box center [570, 335] width 683 height 612
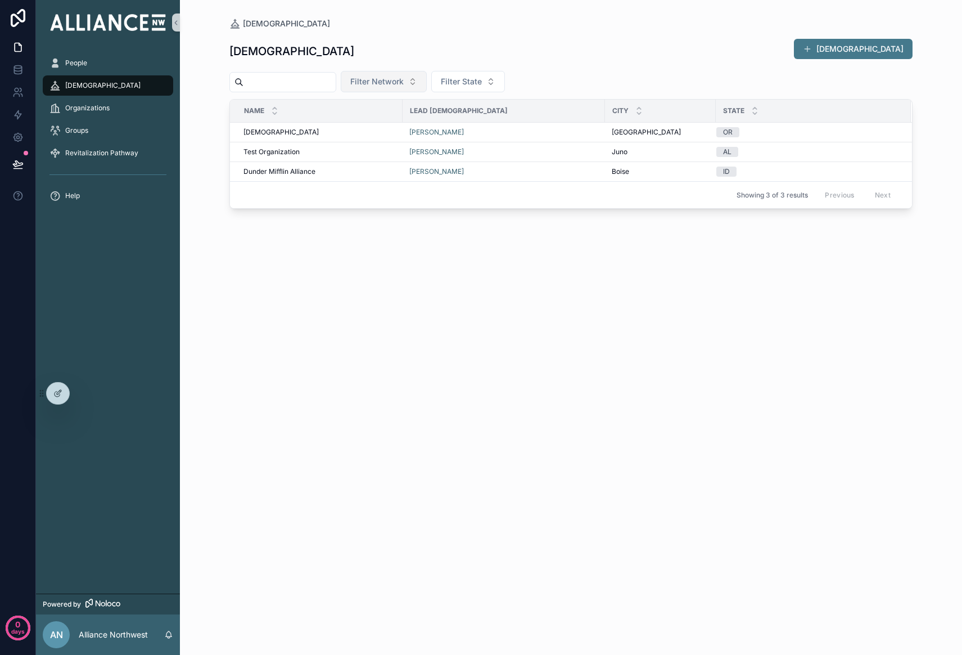
click at [394, 80] on span "Filter Network" at bounding box center [376, 81] width 53 height 11
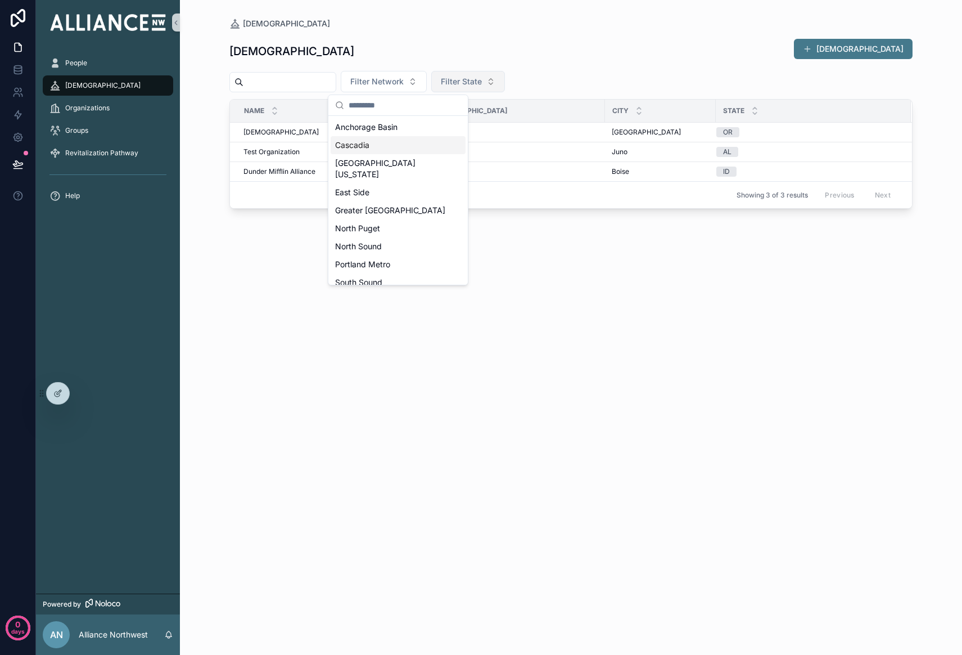
click at [488, 73] on button "Filter State" at bounding box center [468, 81] width 74 height 21
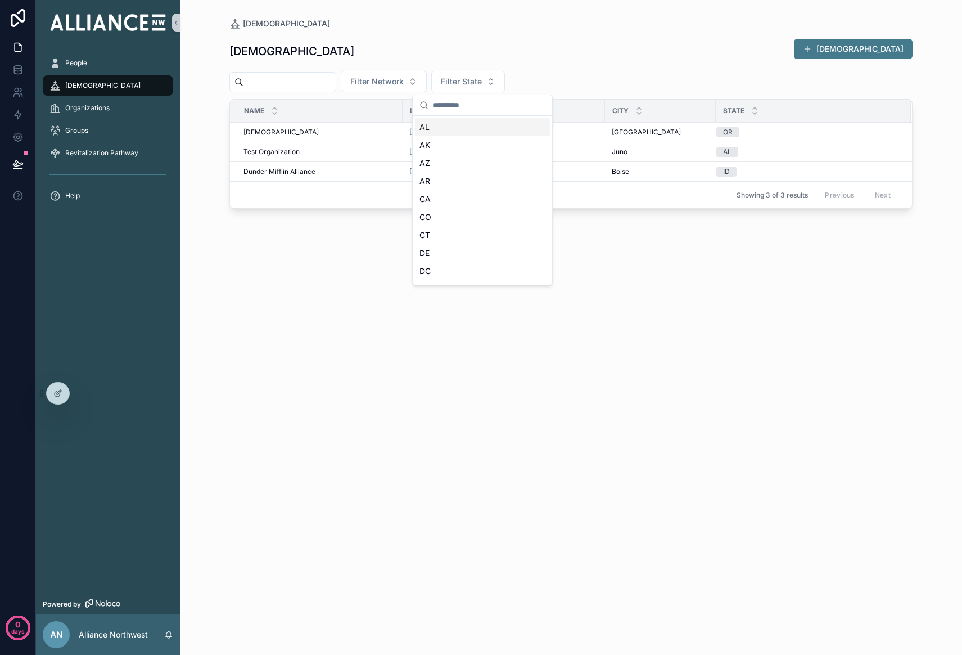
click at [549, 85] on div "Filter Network Filter State" at bounding box center [570, 81] width 683 height 21
click at [395, 80] on span "Filter Network" at bounding box center [376, 81] width 53 height 11
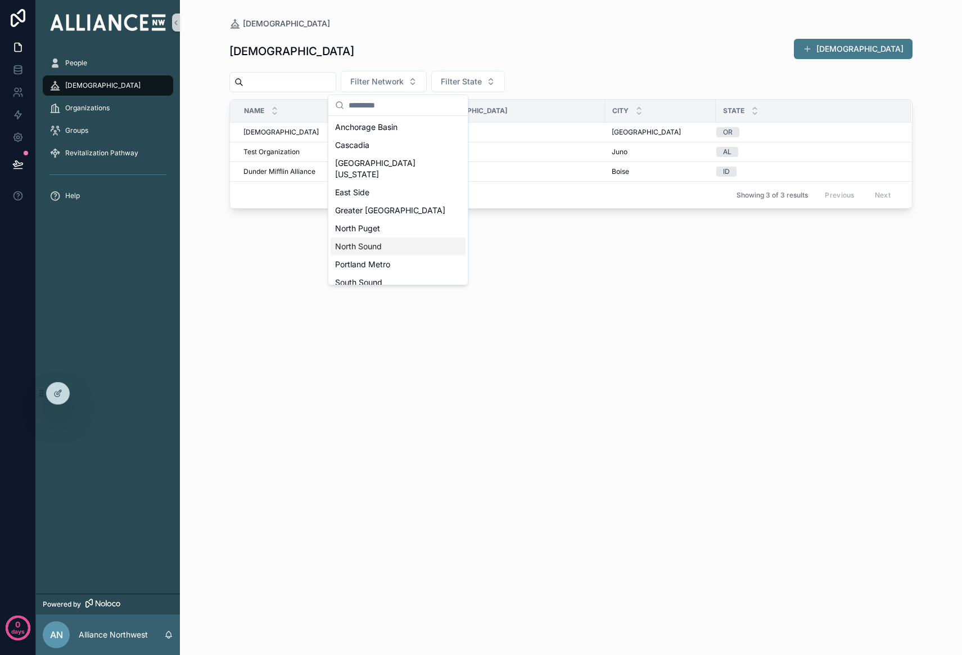
click at [368, 237] on div "North Sound" at bounding box center [398, 246] width 135 height 18
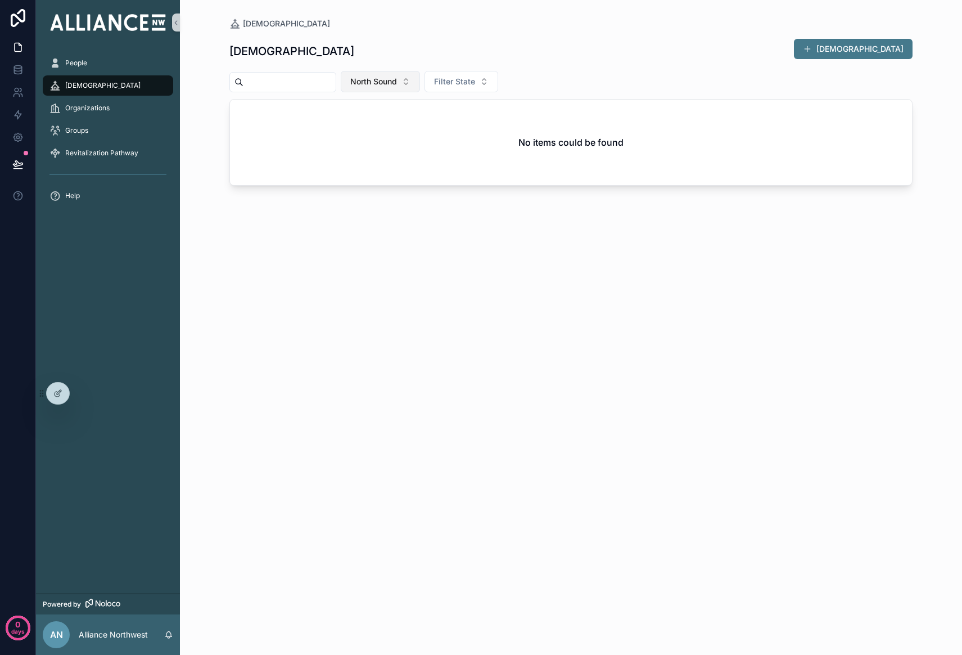
click at [397, 78] on span "North Sound" at bounding box center [373, 81] width 47 height 11
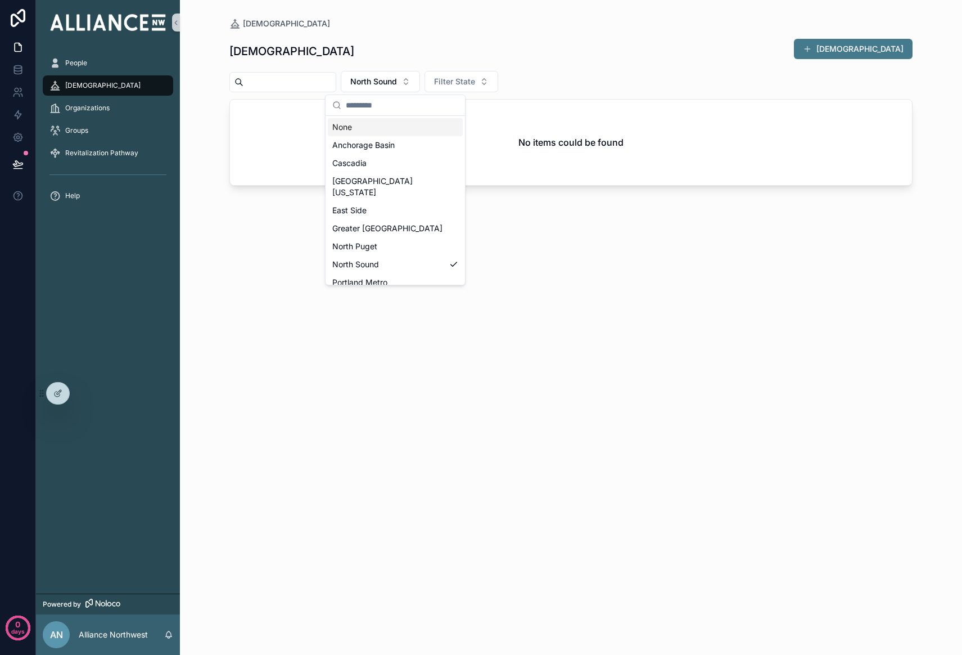
click at [353, 129] on div "None" at bounding box center [395, 127] width 135 height 18
